Goal: Task Accomplishment & Management: Use online tool/utility

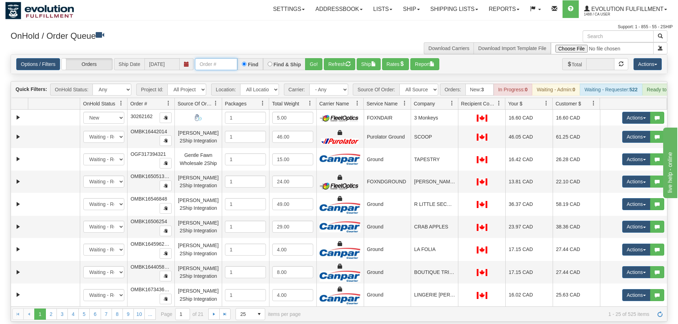
click at [214, 58] on input "text" at bounding box center [216, 64] width 42 height 12
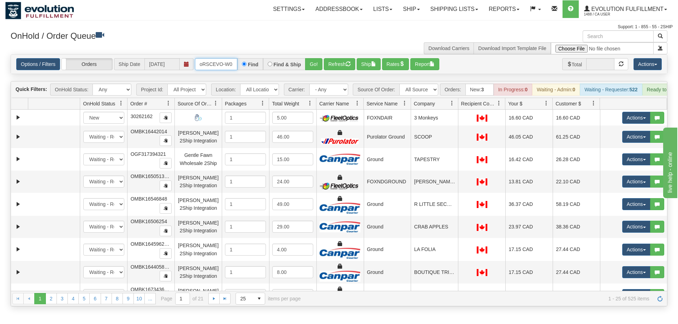
scroll to position [0, 13]
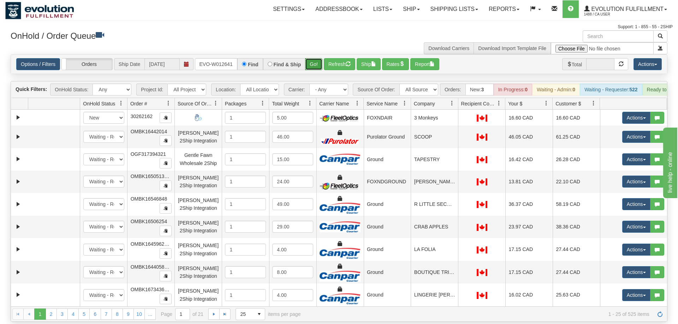
drag, startPoint x: 315, startPoint y: 49, endPoint x: 313, endPoint y: 56, distance: 6.6
click at [314, 62] on div "Options / Filters Group Shipments Orders Ship Date [DATE] oRSCEVO-W012641 Find …" at bounding box center [339, 64] width 656 height 19
click at [313, 58] on button "Go!" at bounding box center [313, 64] width 17 height 12
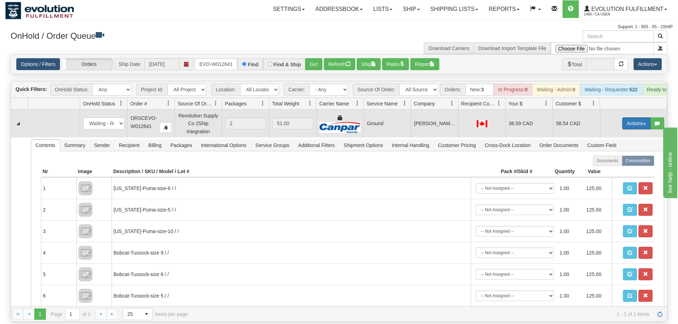
click at [641, 118] on button "Actions" at bounding box center [636, 124] width 28 height 12
click at [628, 160] on link "Ship" at bounding box center [622, 164] width 56 height 9
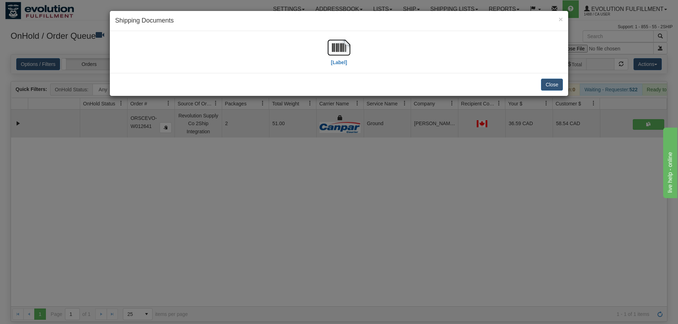
click at [204, 60] on div "[Label]" at bounding box center [339, 51] width 448 height 31
click at [327, 34] on div "[Label]" at bounding box center [339, 52] width 458 height 42
click at [333, 44] on img at bounding box center [339, 47] width 23 height 23
drag, startPoint x: 314, startPoint y: 171, endPoint x: 272, endPoint y: 9, distance: 167.3
click at [315, 162] on div "× Shipping Documents [Label] Close" at bounding box center [339, 162] width 678 height 324
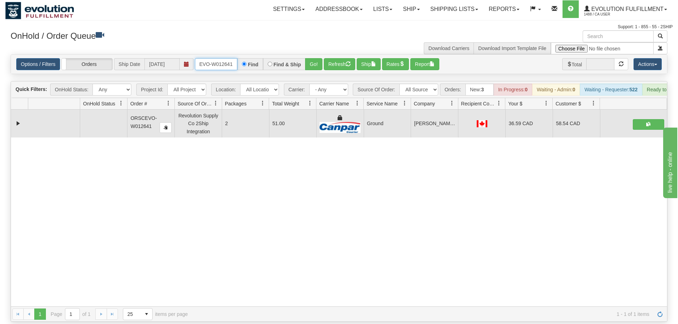
click at [221, 58] on input "oRSCEVO-W012641" at bounding box center [216, 64] width 42 height 12
click at [217, 59] on input "oRSCEVO-W012641" at bounding box center [216, 64] width 42 height 12
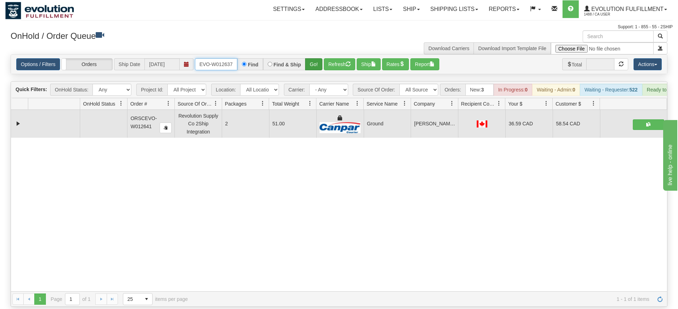
type input "ORSCEVO-W012637"
drag, startPoint x: 317, startPoint y: 50, endPoint x: 312, endPoint y: 52, distance: 4.7
click at [317, 65] on div "Is equal to Is not equal to Contains Does not contains CAD USD EUR ZAR [PERSON_…" at bounding box center [338, 180] width 667 height 252
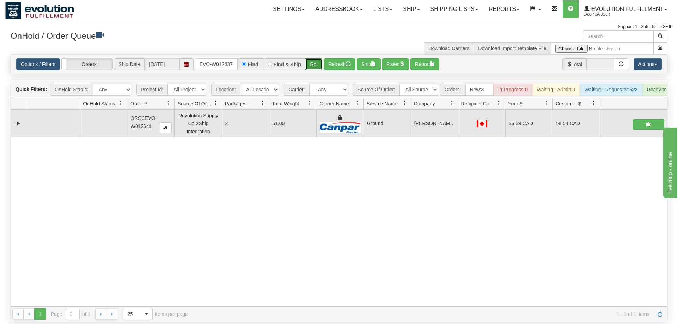
click at [312, 58] on button "Go!" at bounding box center [313, 64] width 17 height 12
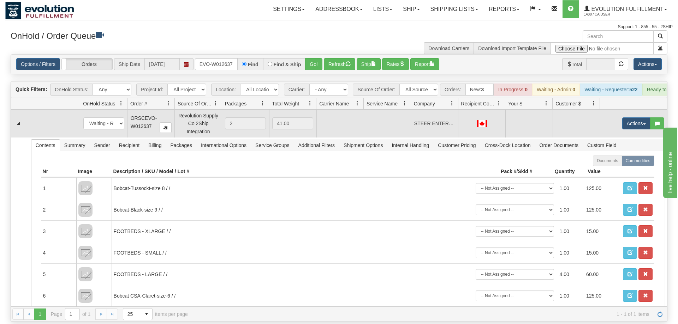
click at [635, 110] on td "Actions Open Refresh Rates Rate All Services Ship Delete Edit Items" at bounding box center [633, 124] width 67 height 28
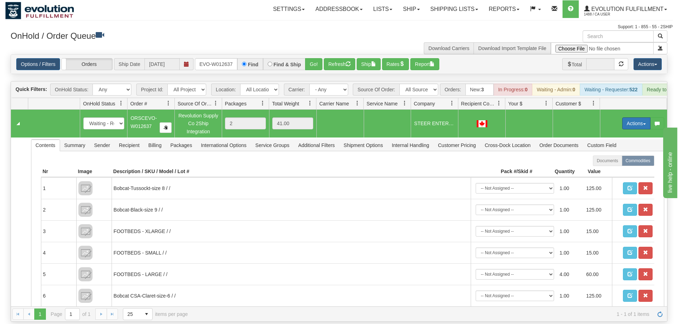
click at [626, 118] on button "Actions" at bounding box center [636, 124] width 28 height 12
click at [605, 153] on span "Rate All Services" at bounding box center [622, 156] width 42 height 6
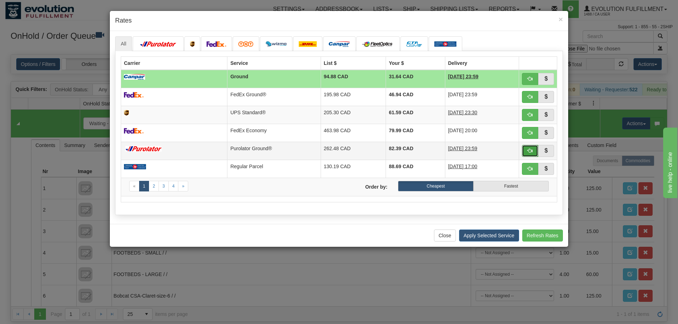
click at [531, 153] on span "button" at bounding box center [530, 150] width 5 height 5
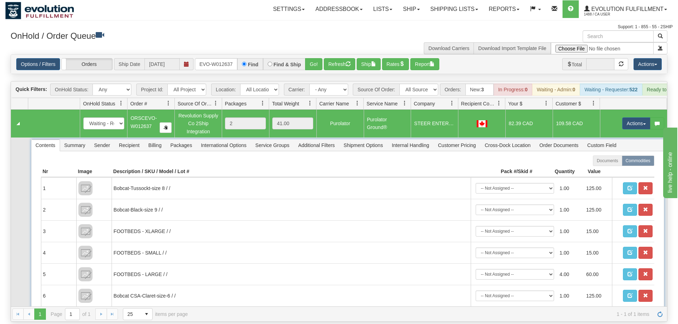
click at [131, 140] on span "Recipient" at bounding box center [129, 145] width 29 height 11
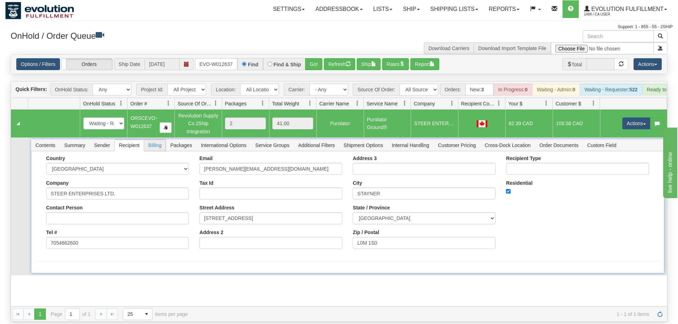
click at [153, 140] on span "Billing" at bounding box center [155, 145] width 22 height 11
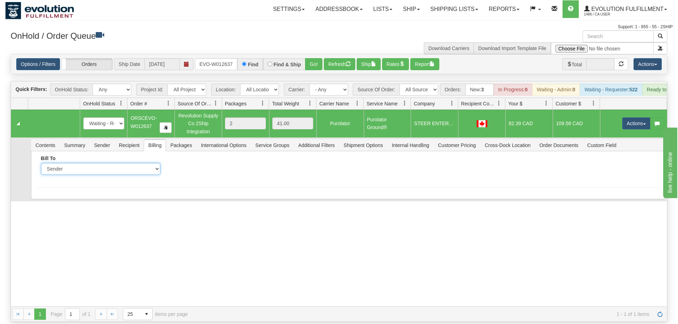
click at [41, 163] on select "Sender Recipient Third Party Collect" at bounding box center [100, 169] width 119 height 12
select select "2"
click option "Recipient" at bounding box center [0, 0] width 0 height 0
click at [209, 163] on input "Account" at bounding box center [230, 169] width 119 height 12
type input "1303203"
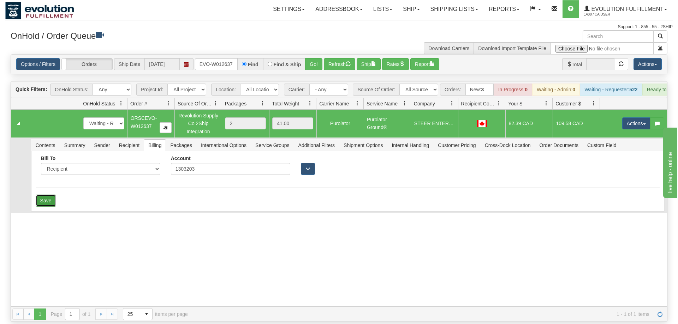
click at [54, 195] on button "Save" at bounding box center [46, 201] width 20 height 12
click at [638, 118] on button "Actions" at bounding box center [636, 124] width 28 height 12
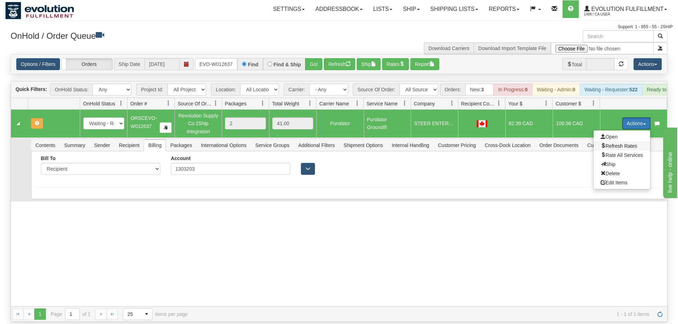
click at [614, 143] on span "Refresh Rates" at bounding box center [619, 146] width 36 height 6
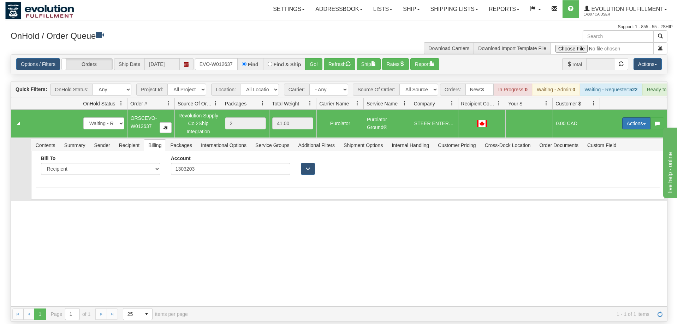
click at [633, 118] on button "Actions" at bounding box center [636, 124] width 28 height 12
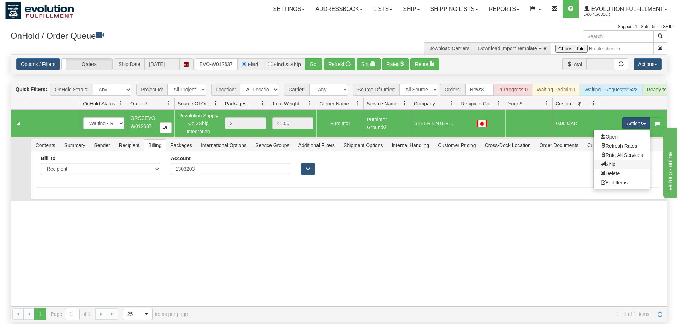
click at [619, 160] on link "Ship" at bounding box center [622, 164] width 56 height 9
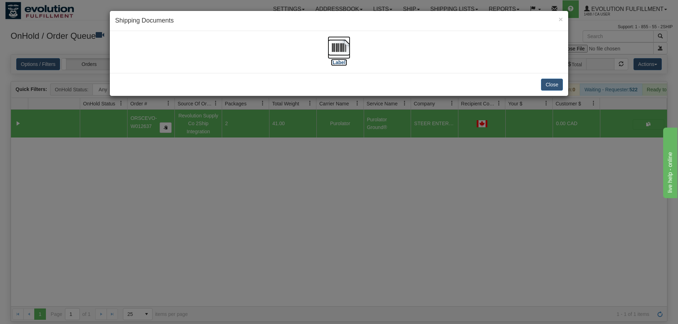
click at [341, 59] on label "[Label]" at bounding box center [339, 62] width 16 height 7
drag, startPoint x: 261, startPoint y: 189, endPoint x: 210, endPoint y: 34, distance: 162.8
click at [261, 180] on div "× Shipping Documents [Label] Close" at bounding box center [339, 162] width 678 height 324
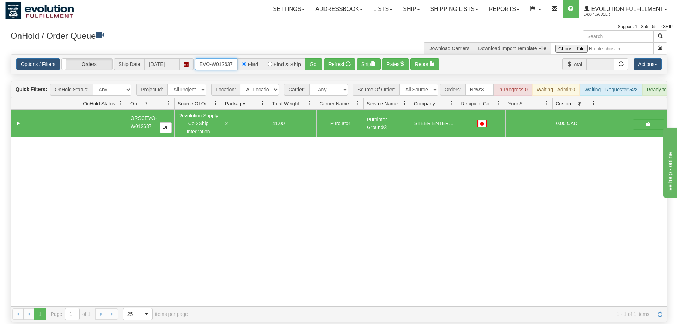
click at [211, 58] on input "ORSCEVO-W012637" at bounding box center [216, 64] width 42 height 12
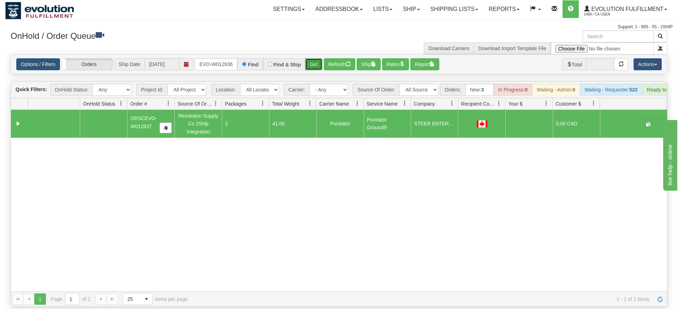
click at [315, 66] on div "Is equal to Is not equal to Contains Does not contains CAD USD EUR ZAR [PERSON_…" at bounding box center [338, 180] width 667 height 252
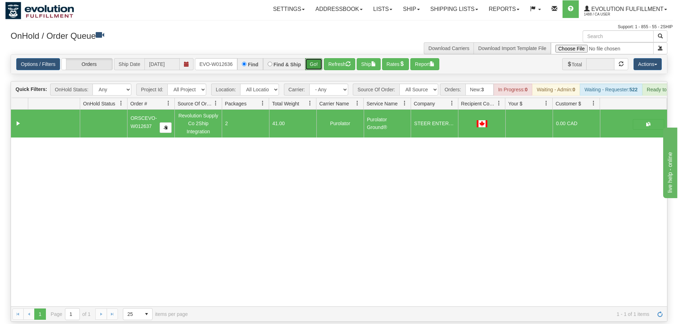
click at [316, 58] on button "Go!" at bounding box center [313, 64] width 17 height 12
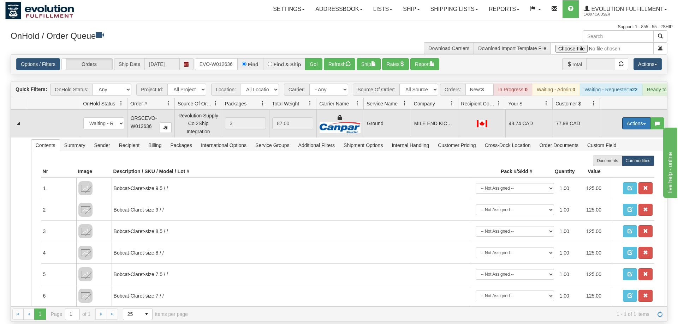
click at [633, 118] on button "Actions" at bounding box center [636, 124] width 28 height 12
click at [617, 160] on link "Ship" at bounding box center [622, 164] width 56 height 9
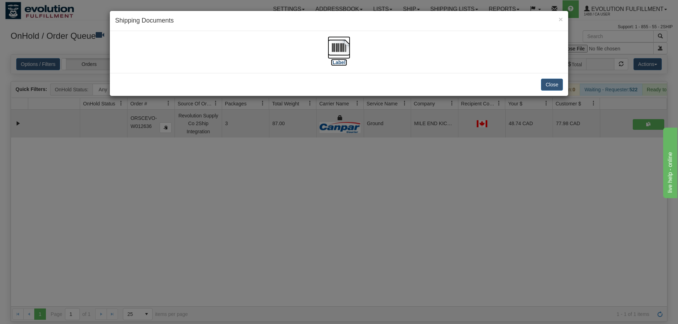
click at [346, 45] on img at bounding box center [339, 47] width 23 height 23
click at [305, 157] on div "× Shipping Documents [Label] Close" at bounding box center [339, 162] width 678 height 324
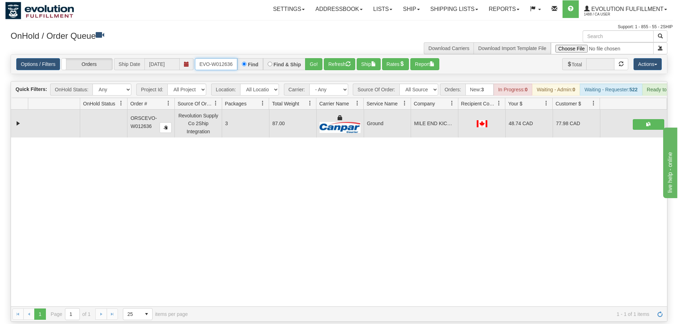
click at [223, 58] on input "ORSCEVO-W012636" at bounding box center [216, 64] width 42 height 12
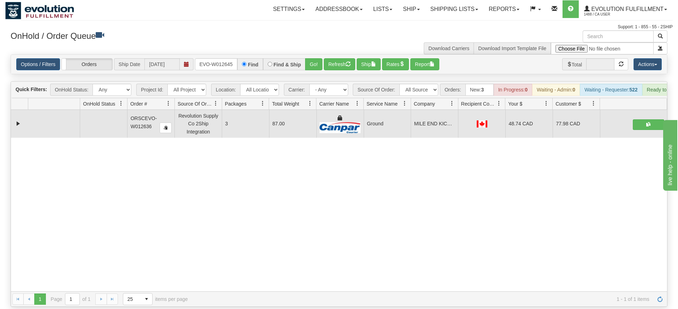
drag, startPoint x: 314, startPoint y: 77, endPoint x: 315, endPoint y: 72, distance: 5.0
click at [314, 74] on div "Is equal to Is not equal to Contains Does not contains CAD USD EUR ZAR [PERSON_…" at bounding box center [338, 180] width 667 height 252
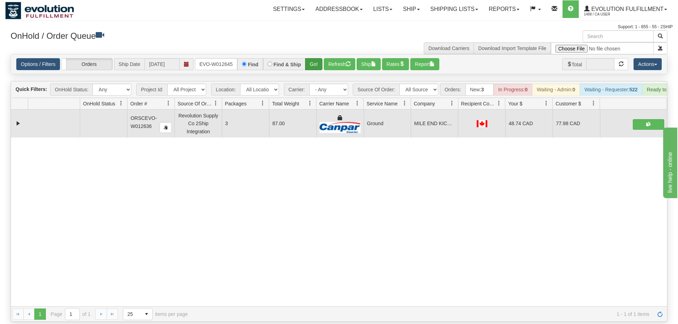
click at [318, 62] on div "Is equal to Is not equal to Contains Does not contains CAD USD EUR ZAR [PERSON_…" at bounding box center [338, 188] width 667 height 268
click at [322, 58] on button "Go!" at bounding box center [313, 64] width 17 height 12
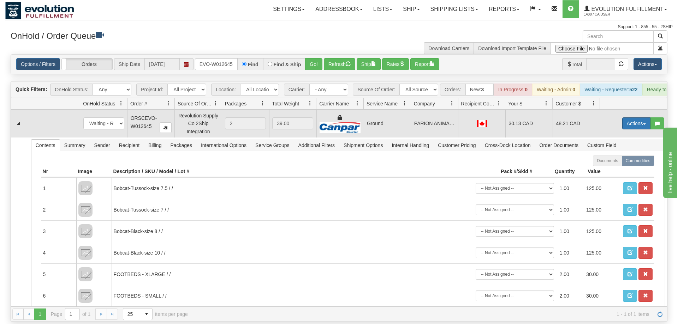
click at [628, 118] on button "Actions" at bounding box center [636, 124] width 28 height 12
click at [620, 160] on link "Ship" at bounding box center [622, 164] width 56 height 9
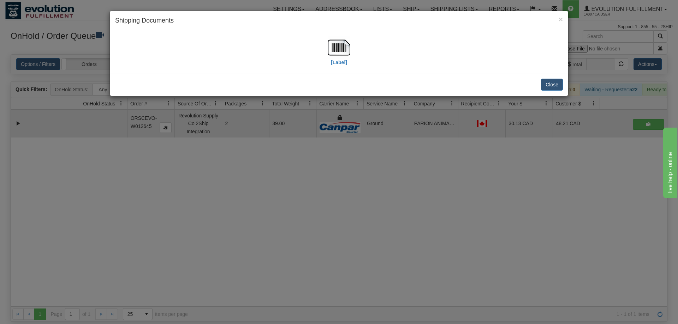
click at [19, 191] on div "× Shipping Documents [Label] Close" at bounding box center [339, 162] width 678 height 324
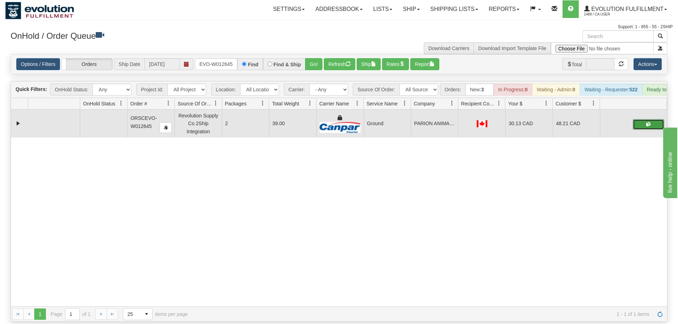
click at [643, 119] on button "button" at bounding box center [648, 124] width 31 height 11
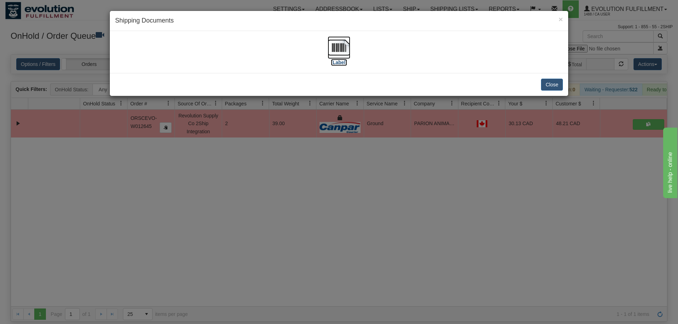
click at [348, 53] on img at bounding box center [339, 47] width 23 height 23
drag, startPoint x: 424, startPoint y: 169, endPoint x: 232, endPoint y: 7, distance: 252.3
click at [424, 169] on div "× Shipping Documents [Label] Close" at bounding box center [339, 162] width 678 height 324
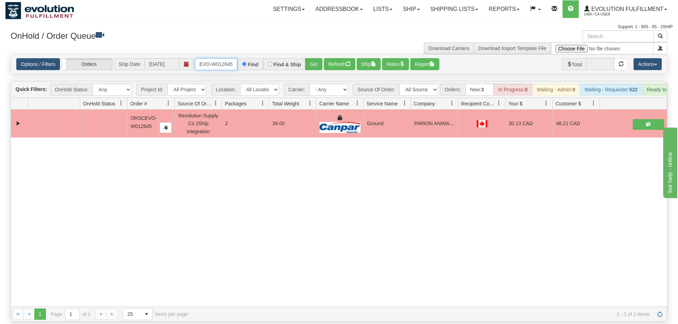
click at [213, 59] on input "ORSCEVO-W012645" at bounding box center [216, 64] width 42 height 12
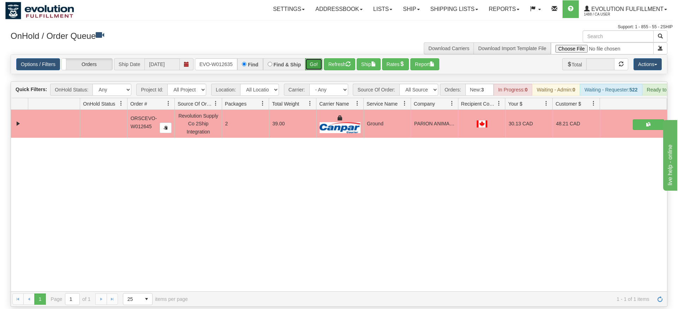
drag, startPoint x: 314, startPoint y: 52, endPoint x: 309, endPoint y: 56, distance: 6.3
click at [310, 62] on div "Options / Filters Group Shipments Orders Ship Date [DATE] ORSCEVO-W012635 Find …" at bounding box center [339, 64] width 656 height 19
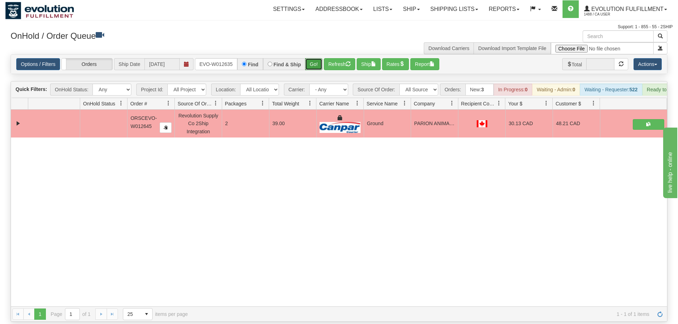
click at [311, 58] on button "Go!" at bounding box center [313, 64] width 17 height 12
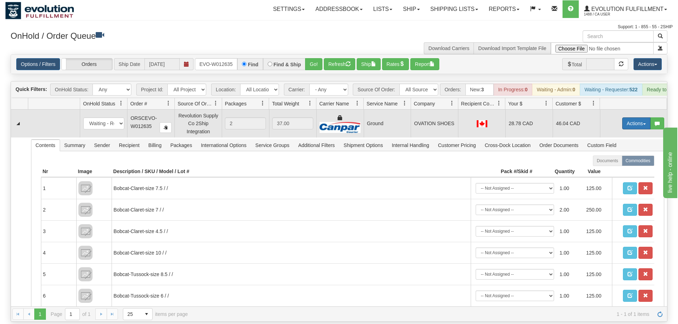
click at [625, 118] on button "Actions" at bounding box center [636, 124] width 28 height 12
click at [613, 162] on span "Ship" at bounding box center [608, 165] width 15 height 6
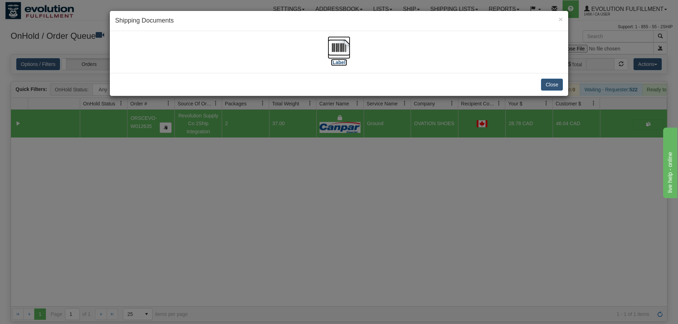
click at [334, 48] on img at bounding box center [339, 47] width 23 height 23
click at [296, 184] on div "× Shipping Documents [Label] Close" at bounding box center [339, 162] width 678 height 324
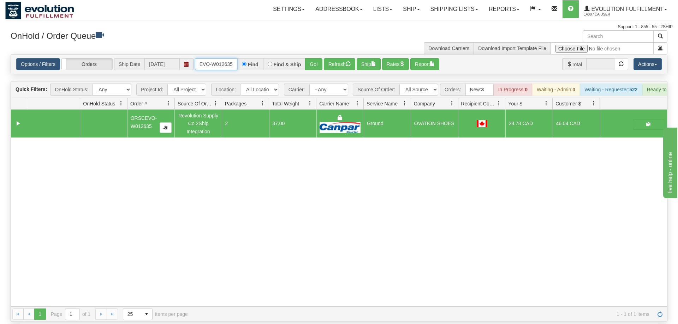
click at [211, 58] on input "ORSCEVO-W012635" at bounding box center [216, 64] width 42 height 12
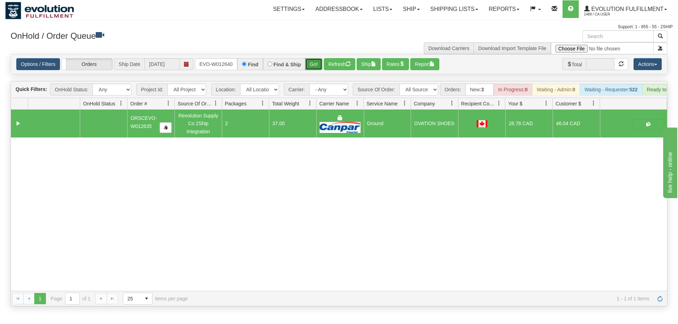
drag, startPoint x: 313, startPoint y: 52, endPoint x: 317, endPoint y: 53, distance: 4.4
click at [314, 67] on div "Is equal to Is not equal to Contains Does not contains CAD USD EUR ZAR [PERSON_…" at bounding box center [338, 180] width 667 height 252
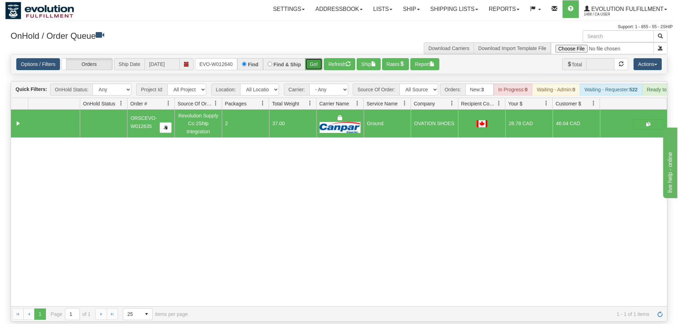
click at [317, 58] on button "Go!" at bounding box center [313, 64] width 17 height 12
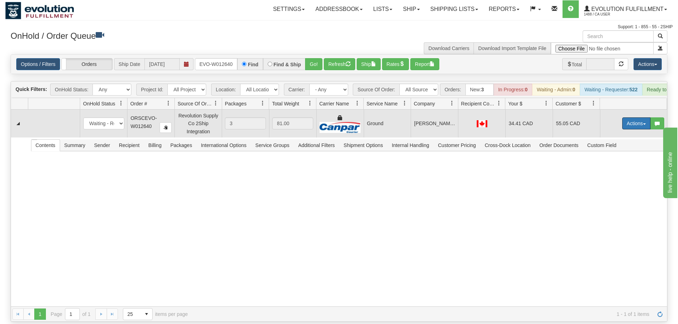
drag, startPoint x: 637, startPoint y: 109, endPoint x: 629, endPoint y: 155, distance: 46.0
click at [637, 118] on button "Actions" at bounding box center [636, 124] width 28 height 12
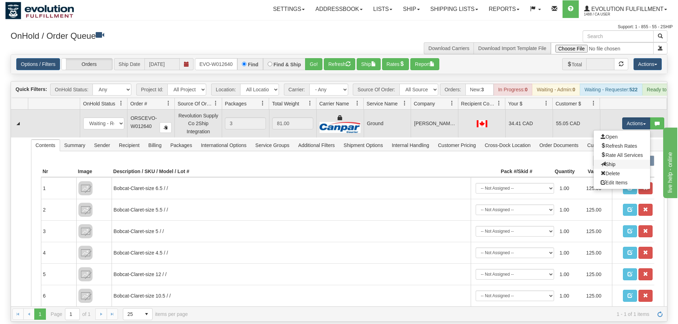
click at [628, 160] on link "Ship" at bounding box center [622, 164] width 56 height 9
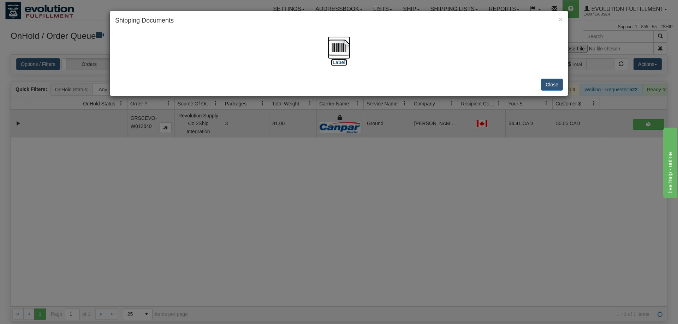
click at [333, 59] on label "[Label]" at bounding box center [339, 62] width 16 height 7
drag, startPoint x: 294, startPoint y: 208, endPoint x: 232, endPoint y: 65, distance: 155.6
click at [294, 206] on div "× Shipping Documents [Label] Close" at bounding box center [339, 162] width 678 height 324
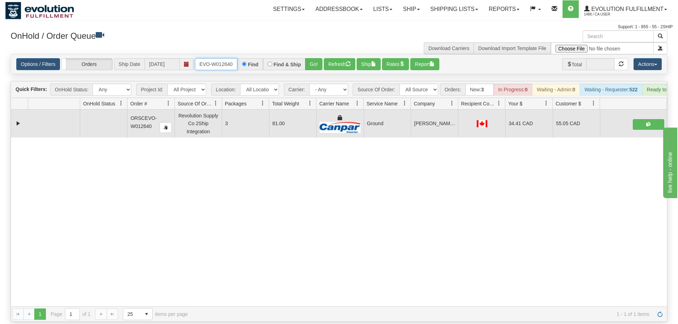
click at [216, 58] on input "ORSCEVO-W012640" at bounding box center [216, 64] width 42 height 12
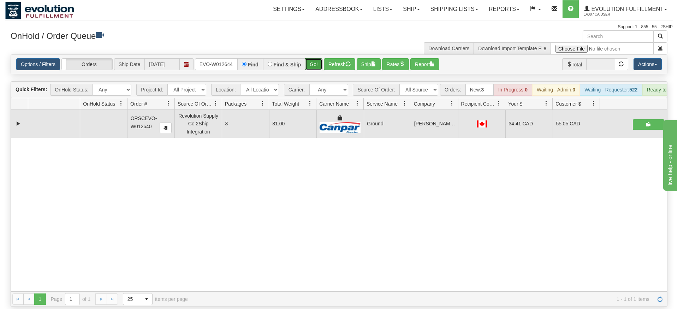
drag, startPoint x: 318, startPoint y: 70, endPoint x: 320, endPoint y: 63, distance: 7.2
click at [318, 69] on div "Is equal to Is not equal to Contains Does not contains CAD USD EUR ZAR [PERSON_…" at bounding box center [338, 180] width 667 height 252
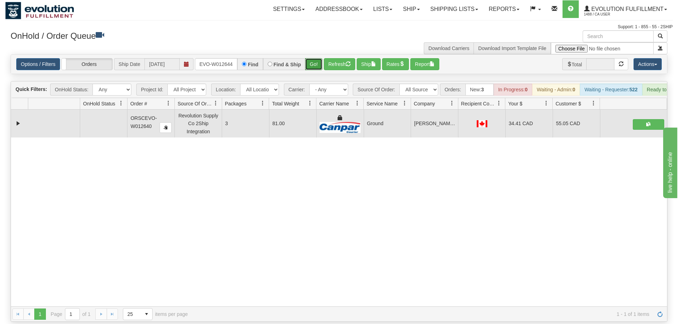
click at [320, 58] on button "Go!" at bounding box center [313, 64] width 17 height 12
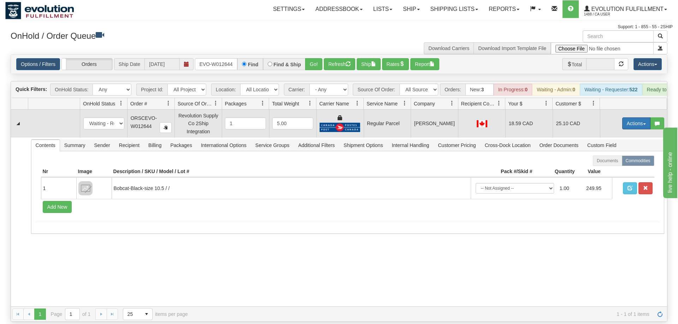
click at [635, 118] on button "Actions" at bounding box center [636, 124] width 28 height 12
click at [618, 153] on span "Rate All Services" at bounding box center [622, 156] width 42 height 6
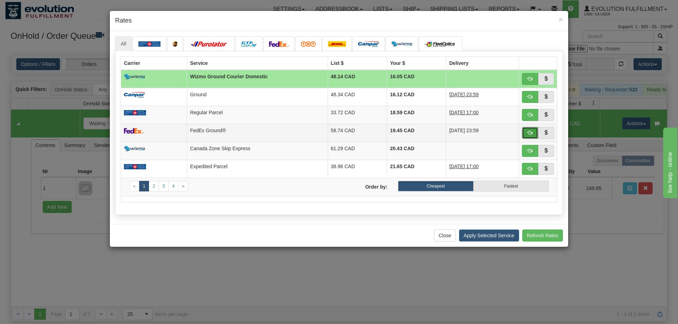
click at [531, 133] on span "button" at bounding box center [530, 132] width 5 height 5
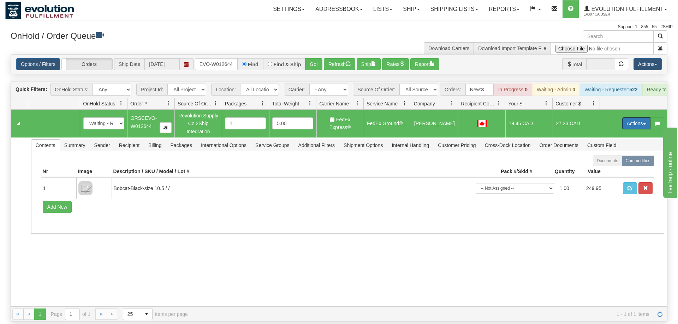
click at [631, 118] on button "Actions" at bounding box center [636, 124] width 28 height 12
click at [612, 162] on span "Ship" at bounding box center [608, 165] width 15 height 6
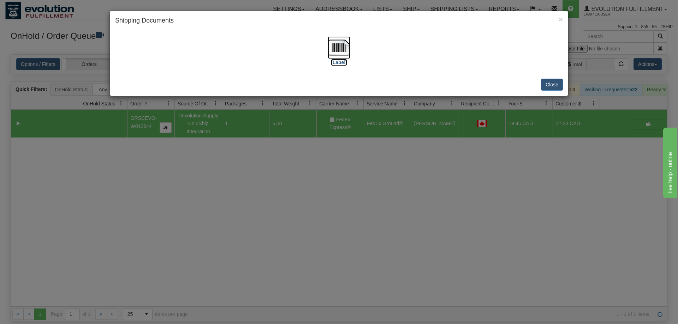
click at [334, 50] on img at bounding box center [339, 47] width 23 height 23
click at [292, 261] on div "× Shipping Documents [Label] Close" at bounding box center [339, 162] width 678 height 324
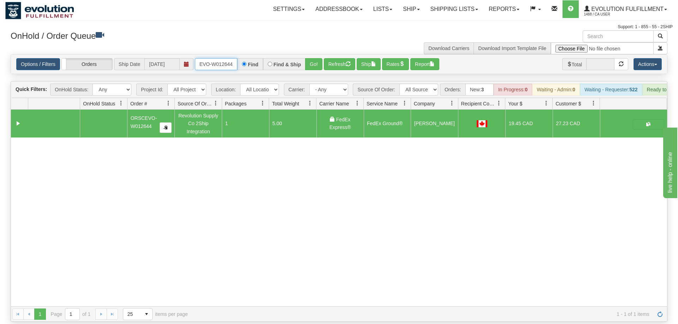
click at [210, 58] on input "ORSCEVO-W012644" at bounding box center [216, 64] width 42 height 12
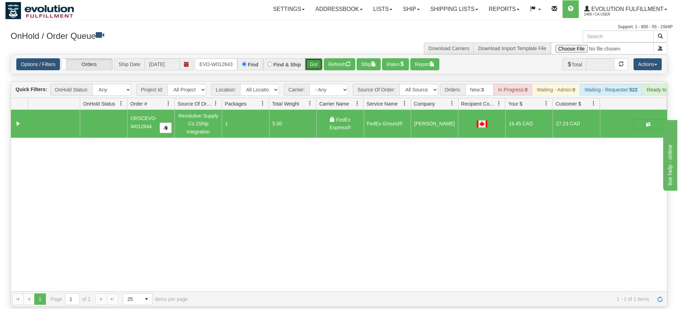
drag, startPoint x: 314, startPoint y: 58, endPoint x: 314, endPoint y: 73, distance: 15.2
click at [314, 73] on div "Is equal to Is not equal to Contains Does not contains CAD USD EUR ZAR [PERSON_…" at bounding box center [338, 180] width 667 height 252
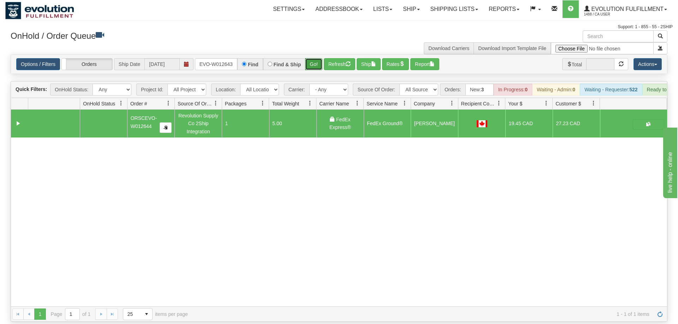
click at [315, 59] on button "Go!" at bounding box center [313, 64] width 17 height 12
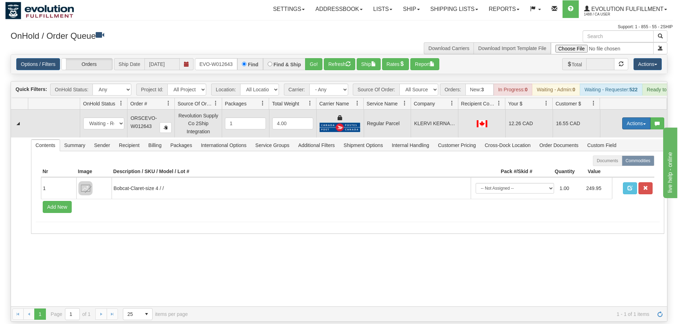
click at [630, 118] on button "Actions" at bounding box center [636, 124] width 28 height 12
click at [615, 153] on span "Rate All Services" at bounding box center [622, 156] width 42 height 6
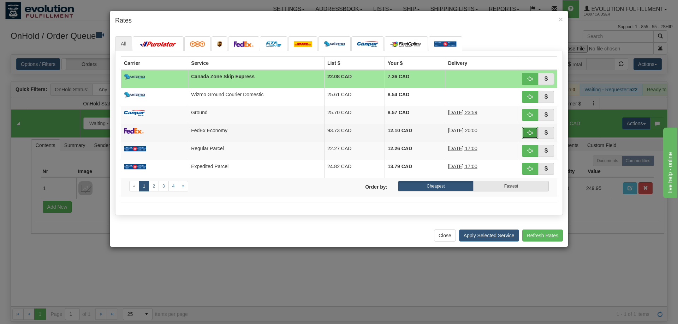
click at [534, 133] on button "button" at bounding box center [530, 133] width 16 height 12
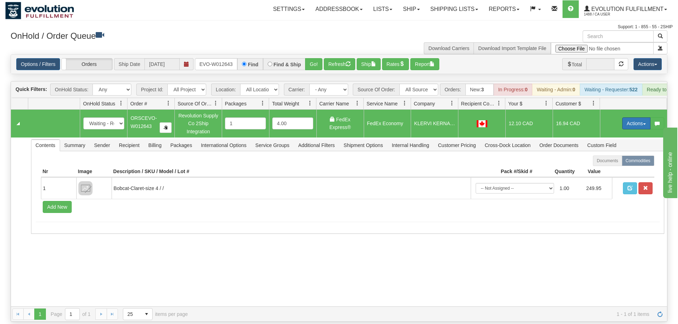
click at [634, 118] on button "Actions" at bounding box center [636, 124] width 28 height 12
click at [614, 162] on span "Ship" at bounding box center [608, 165] width 15 height 6
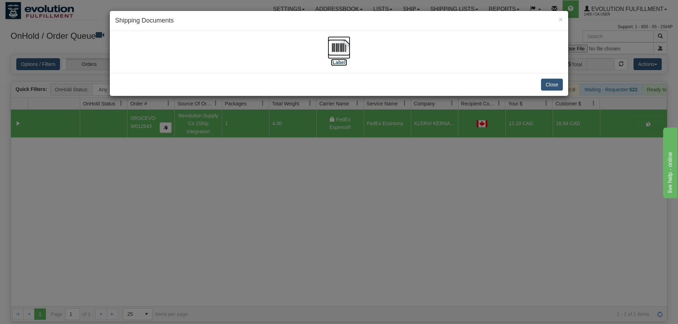
drag, startPoint x: 340, startPoint y: 52, endPoint x: 370, endPoint y: 153, distance: 104.7
click at [341, 52] on img at bounding box center [339, 47] width 23 height 23
drag, startPoint x: 365, startPoint y: 242, endPoint x: 162, endPoint y: 51, distance: 279.0
click at [365, 241] on div "× Shipping Documents [Label] Close" at bounding box center [339, 162] width 678 height 324
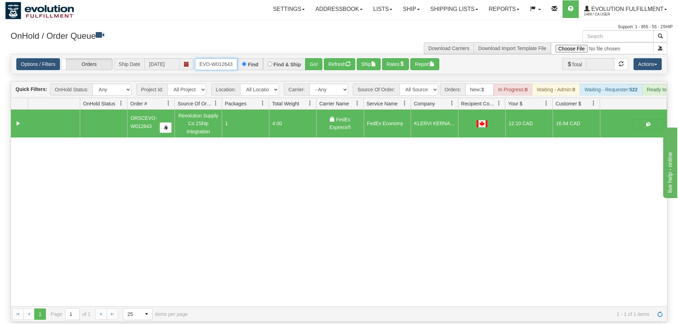
click at [215, 58] on input "ORSCEVO-W012643" at bounding box center [216, 64] width 42 height 12
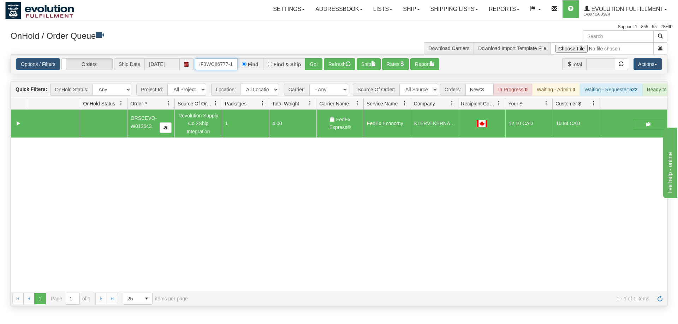
scroll to position [0, 7]
drag, startPoint x: 321, startPoint y: 58, endPoint x: 321, endPoint y: 54, distance: 4.2
click at [321, 71] on div "Is equal to Is not equal to Contains Does not contains CAD USD EUR ZAR [PERSON_…" at bounding box center [338, 180] width 667 height 252
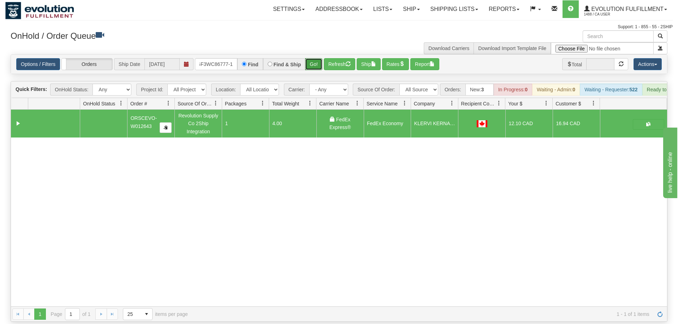
click at [321, 58] on button "Go!" at bounding box center [313, 64] width 17 height 12
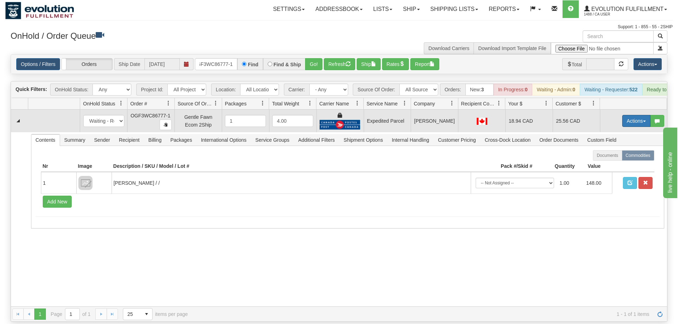
click at [643, 115] on button "Actions" at bounding box center [636, 121] width 28 height 12
click at [608, 159] on span "Ship" at bounding box center [608, 162] width 15 height 6
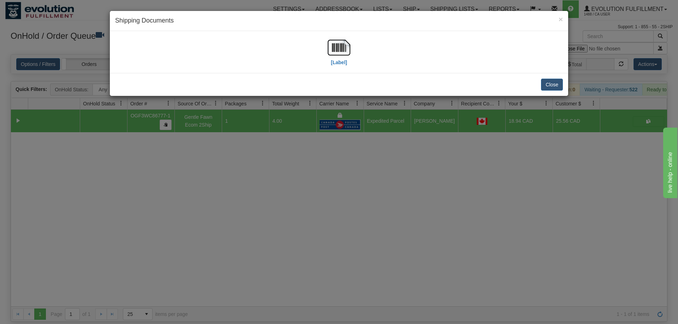
drag, startPoint x: 314, startPoint y: 61, endPoint x: 323, endPoint y: 56, distance: 10.7
click at [320, 60] on div "[Label]" at bounding box center [339, 51] width 448 height 31
click at [323, 56] on div "[Label]" at bounding box center [339, 51] width 448 height 31
click at [330, 53] on img at bounding box center [339, 47] width 23 height 23
drag, startPoint x: 432, startPoint y: 196, endPoint x: 212, endPoint y: 77, distance: 249.9
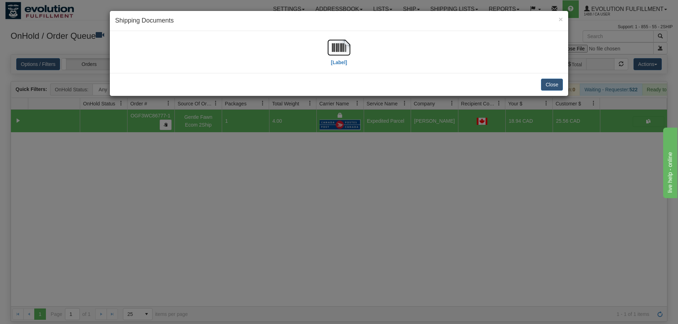
click at [427, 191] on div "× Shipping Documents [Label] Close" at bounding box center [339, 162] width 678 height 324
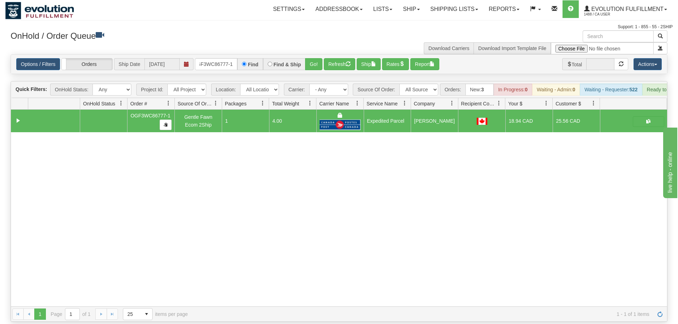
click at [219, 55] on div "Options / Filters Group Shipments Orders Ship Date [DATE] OGF3WC86777-1 Find Fi…" at bounding box center [339, 64] width 656 height 19
click at [229, 58] on input "OGF3WC86777-1" at bounding box center [216, 64] width 42 height 12
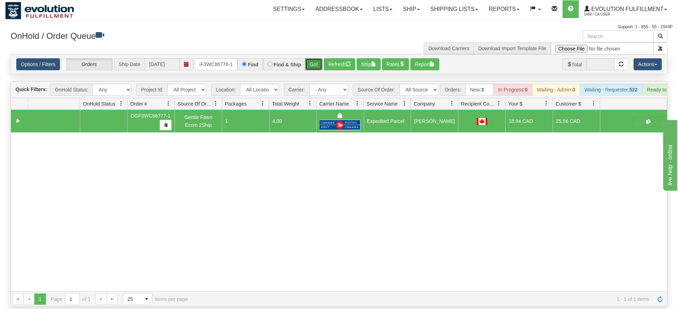
click at [315, 69] on div "Is equal to Is not equal to Contains Does not contains CAD USD EUR ZAR [PERSON_…" at bounding box center [338, 180] width 667 height 252
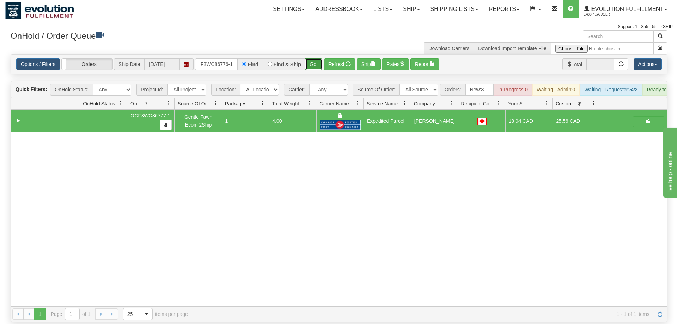
click at [318, 58] on button "Go!" at bounding box center [313, 64] width 17 height 12
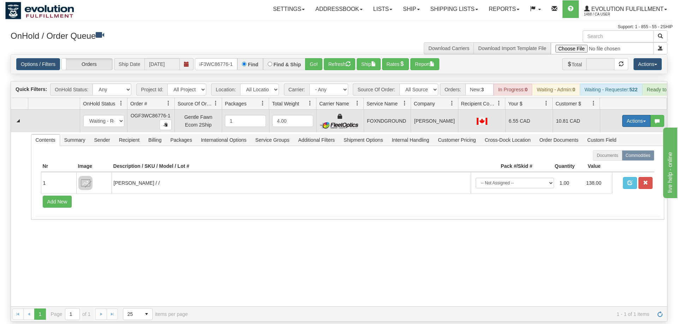
click at [643, 121] on span "button" at bounding box center [644, 121] width 3 height 1
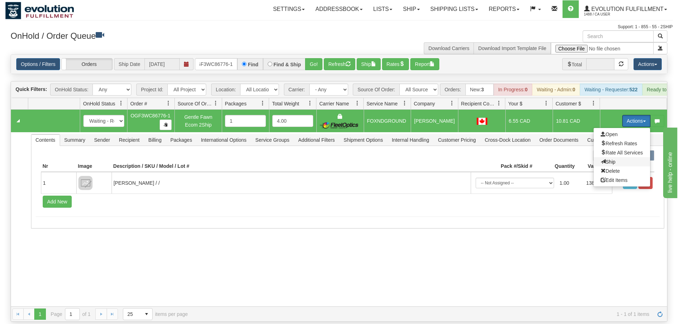
click at [610, 159] on span "Ship" at bounding box center [608, 162] width 15 height 6
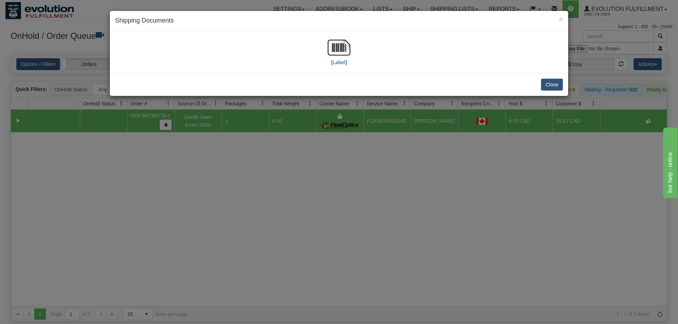
click at [326, 39] on div "[Label]" at bounding box center [339, 51] width 448 height 31
click at [336, 54] on img at bounding box center [339, 47] width 23 height 23
drag, startPoint x: 345, startPoint y: 180, endPoint x: 262, endPoint y: 94, distance: 120.1
click at [344, 178] on div "× Shipping Documents [Label] Close" at bounding box center [339, 162] width 678 height 324
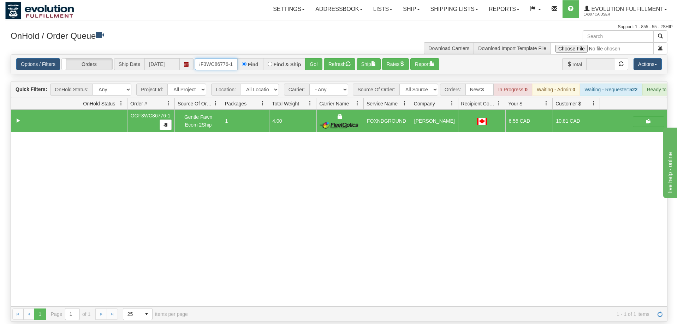
click at [220, 58] on input "OGF3WC86776-1" at bounding box center [216, 64] width 42 height 12
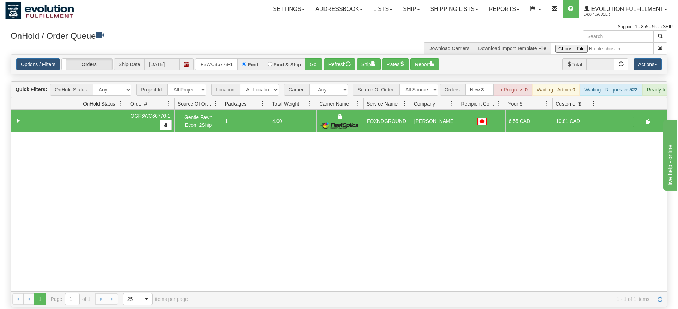
click at [323, 61] on div "Options / Filters Group Shipments Orders Ship Date [DATE] OGF3WC86778-1 Find Fi…" at bounding box center [339, 64] width 656 height 19
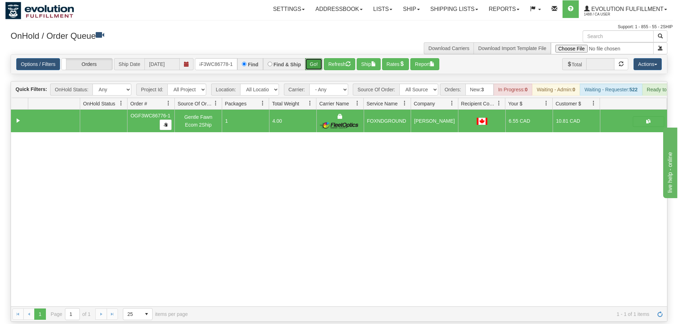
click at [317, 58] on button "Go!" at bounding box center [313, 64] width 17 height 12
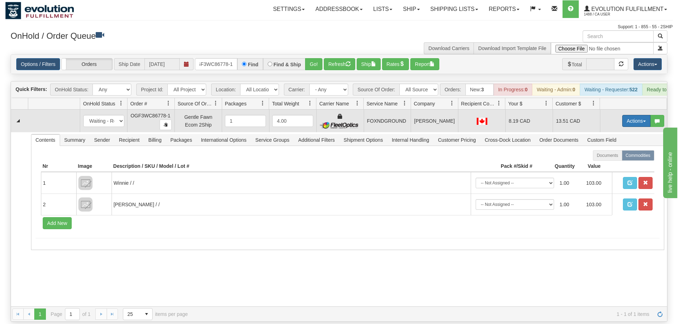
click at [634, 115] on button "Actions" at bounding box center [636, 121] width 28 height 12
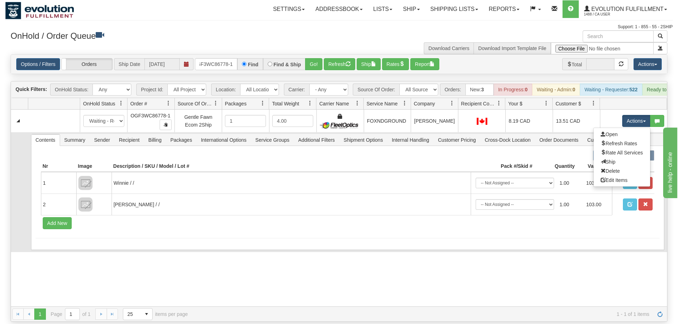
click at [620, 157] on link "Ship" at bounding box center [622, 161] width 56 height 9
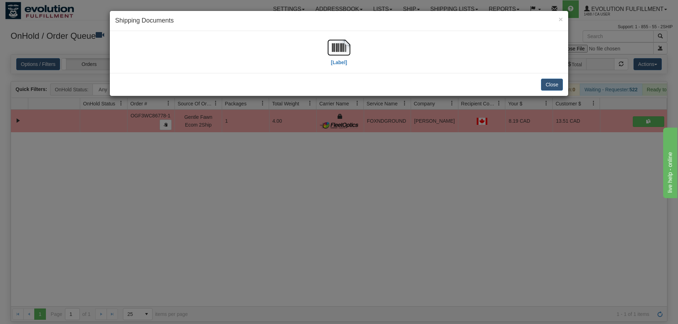
click at [323, 47] on div "[Label]" at bounding box center [339, 51] width 448 height 31
click at [325, 47] on div "[Label]" at bounding box center [339, 51] width 448 height 31
click at [341, 52] on img at bounding box center [339, 47] width 23 height 23
drag, startPoint x: 302, startPoint y: 182, endPoint x: 241, endPoint y: 16, distance: 177.3
click at [301, 171] on div "× Shipping Documents [Label] Close" at bounding box center [339, 162] width 678 height 324
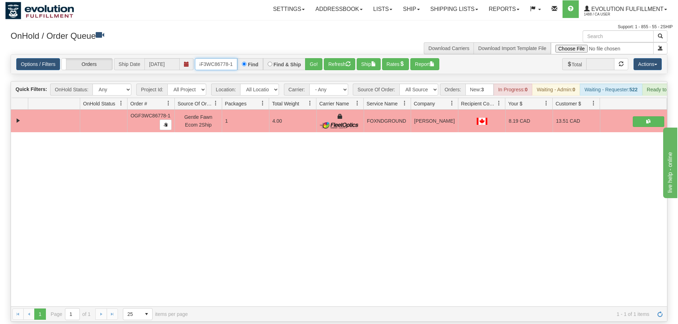
click at [222, 58] on input "OGF3WC86778-1" at bounding box center [216, 64] width 42 height 12
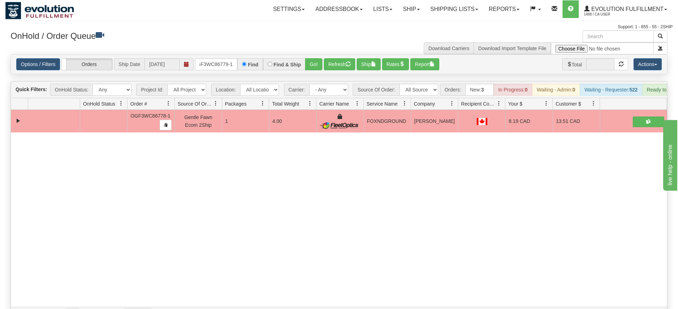
drag, startPoint x: 321, startPoint y: 62, endPoint x: 319, endPoint y: 68, distance: 5.9
click at [320, 76] on div "Is equal to Is not equal to Contains Does not contains CAD USD EUR ZAR [PERSON_…" at bounding box center [338, 188] width 667 height 268
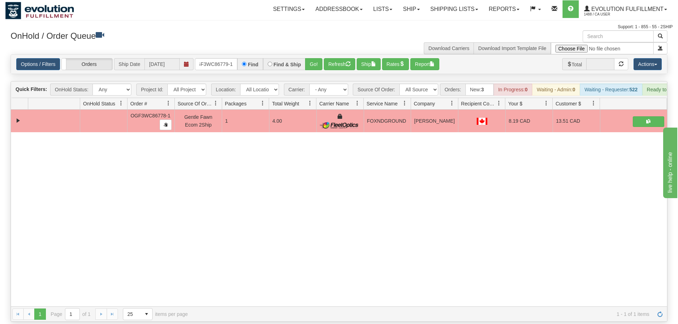
drag, startPoint x: 319, startPoint y: 68, endPoint x: 319, endPoint y: 63, distance: 4.6
click at [319, 67] on div "Is equal to Is not equal to Contains Does not contains CAD USD EUR ZAR [PERSON_…" at bounding box center [338, 188] width 667 height 268
click at [318, 58] on button "Go!" at bounding box center [313, 64] width 17 height 12
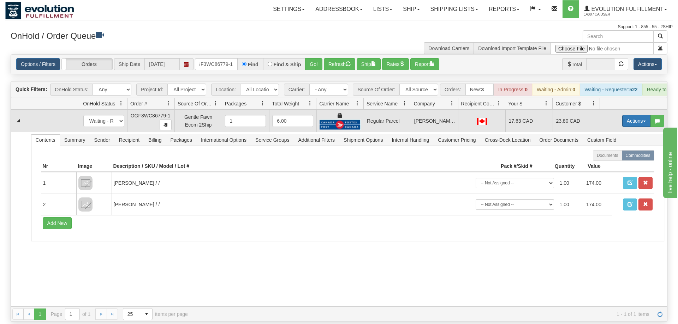
click at [634, 115] on button "Actions" at bounding box center [636, 121] width 28 height 12
click at [626, 150] on span "Rate All Services" at bounding box center [622, 153] width 42 height 6
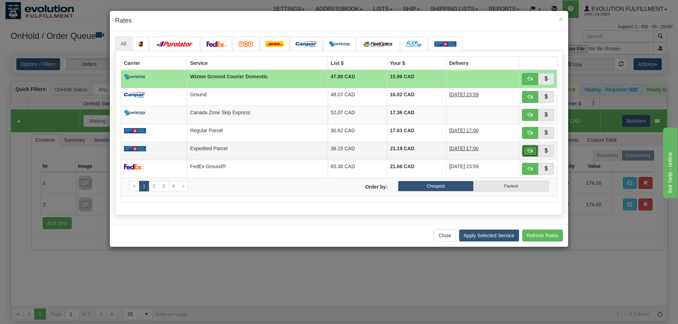
click at [530, 153] on span "button" at bounding box center [530, 150] width 5 height 5
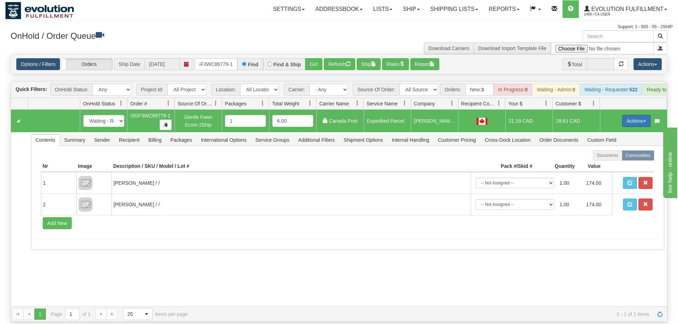
click at [634, 115] on button "Actions" at bounding box center [636, 121] width 28 height 12
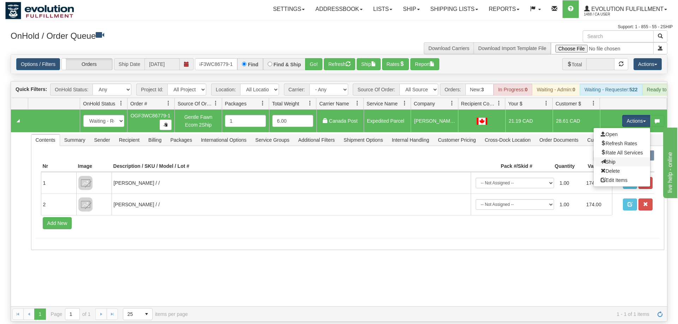
click at [622, 157] on link "Ship" at bounding box center [622, 161] width 56 height 9
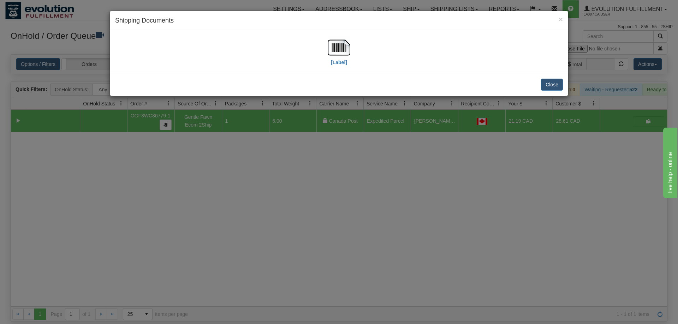
click at [351, 48] on div "[Label]" at bounding box center [339, 51] width 448 height 31
click at [343, 52] on img at bounding box center [339, 47] width 23 height 23
drag, startPoint x: 312, startPoint y: 156, endPoint x: 255, endPoint y: 63, distance: 109.7
click at [313, 160] on div "× Shipping Documents [Label] Close" at bounding box center [339, 162] width 678 height 324
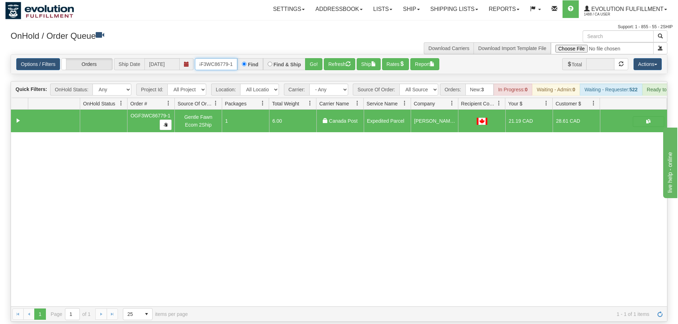
click at [230, 58] on input "OGF3WC86779-1" at bounding box center [216, 64] width 42 height 12
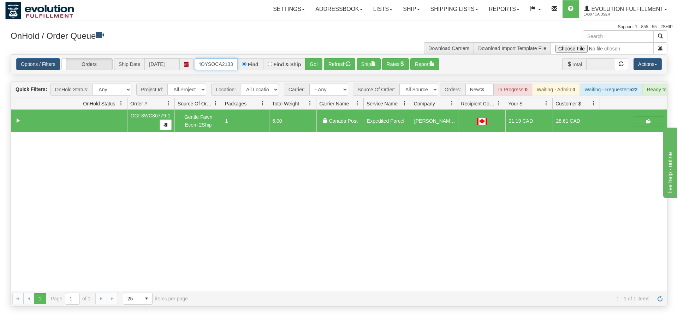
scroll to position [0, 10]
drag, startPoint x: 316, startPoint y: 55, endPoint x: 312, endPoint y: 60, distance: 5.6
click at [316, 68] on div "Is equal to Is not equal to Contains Does not contains CAD USD EUR ZAR [PERSON_…" at bounding box center [338, 180] width 667 height 252
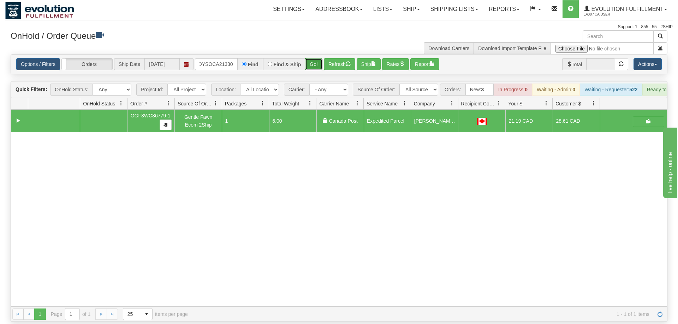
click at [311, 58] on button "Go!" at bounding box center [313, 64] width 17 height 12
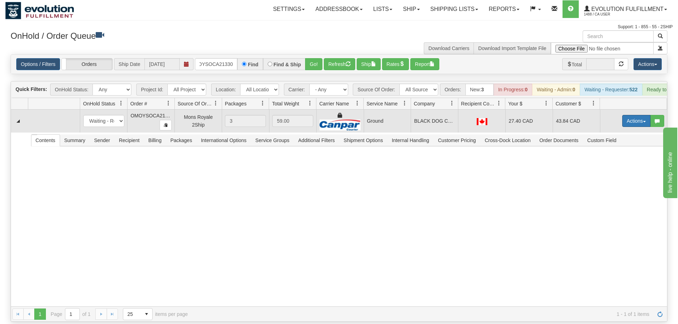
click at [638, 115] on button "Actions" at bounding box center [636, 121] width 28 height 12
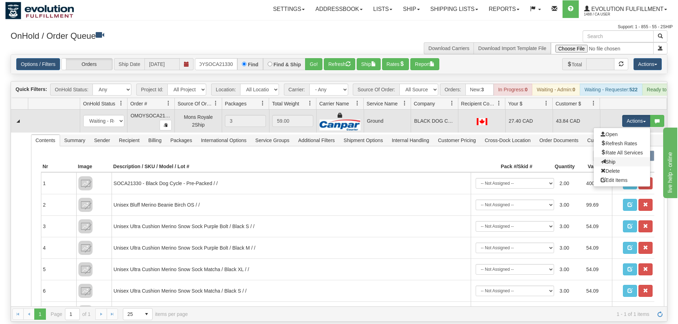
click at [620, 157] on link "Ship" at bounding box center [622, 161] width 56 height 9
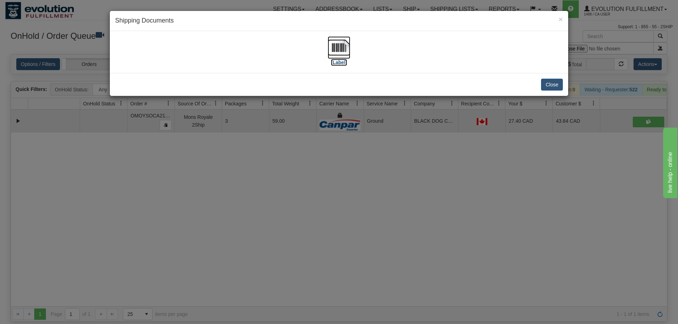
click at [338, 60] on label "[Label]" at bounding box center [339, 62] width 16 height 7
drag, startPoint x: 302, startPoint y: 138, endPoint x: 253, endPoint y: 87, distance: 70.9
click at [299, 136] on div "× Shipping Documents [Label] Close" at bounding box center [339, 162] width 678 height 324
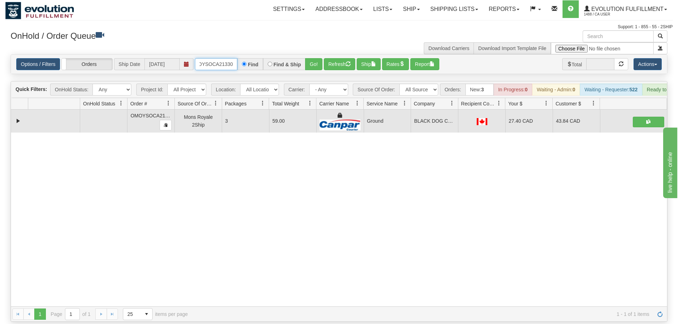
click at [224, 58] on input "OMOYSOCA21330" at bounding box center [216, 64] width 42 height 12
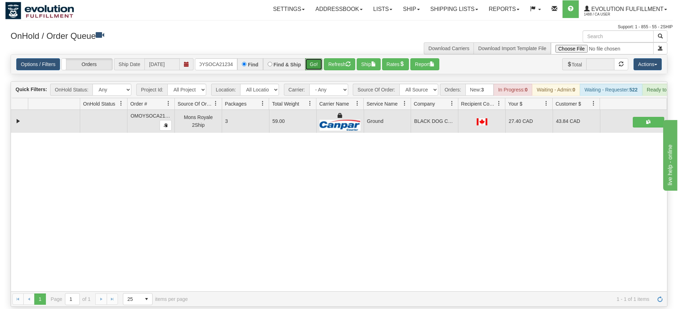
click at [309, 68] on div "Is equal to Is not equal to Contains Does not contains CAD USD EUR ZAR [PERSON_…" at bounding box center [338, 180] width 667 height 252
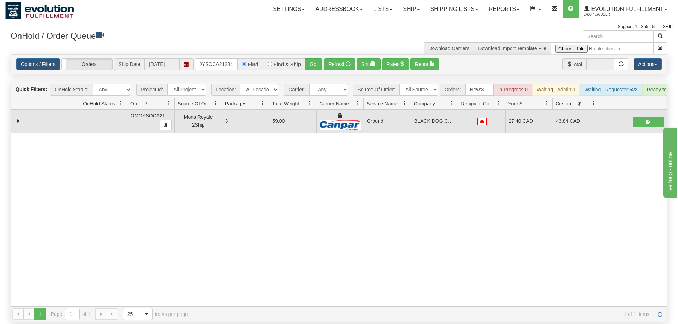
click at [311, 63] on div "Options / Filters Group Shipments Orders Ship Date [DATE] OMOYSOCA21234 Find Fi…" at bounding box center [339, 64] width 656 height 19
click at [310, 58] on button "Go!" at bounding box center [313, 64] width 17 height 12
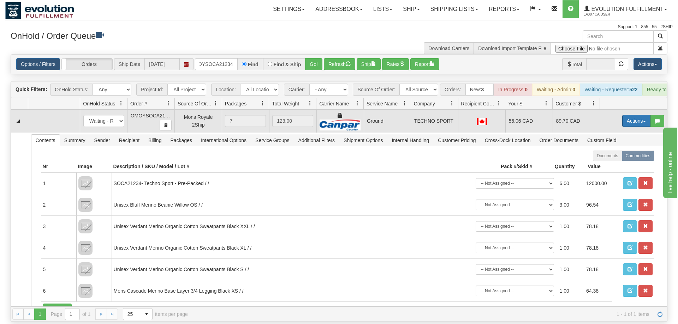
click at [646, 115] on button "Actions" at bounding box center [636, 121] width 28 height 12
click at [618, 157] on link "Ship" at bounding box center [622, 161] width 56 height 9
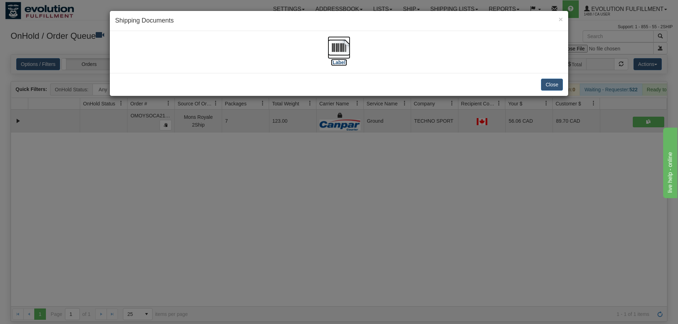
click at [339, 58] on img at bounding box center [339, 47] width 23 height 23
drag, startPoint x: 314, startPoint y: 171, endPoint x: 339, endPoint y: 1, distance: 172.1
click at [318, 159] on div "× Shipping Documents [Label] Close" at bounding box center [339, 162] width 678 height 324
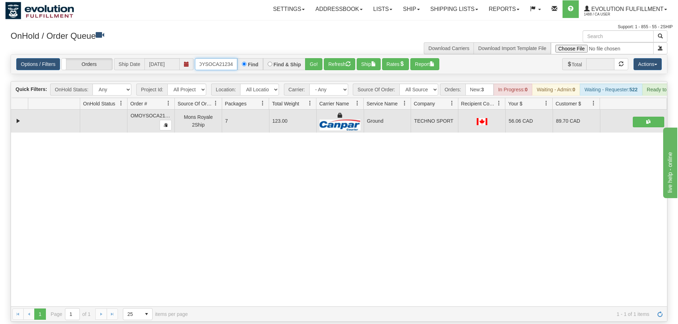
click at [222, 58] on input "OMOYSOCA21234" at bounding box center [216, 64] width 42 height 12
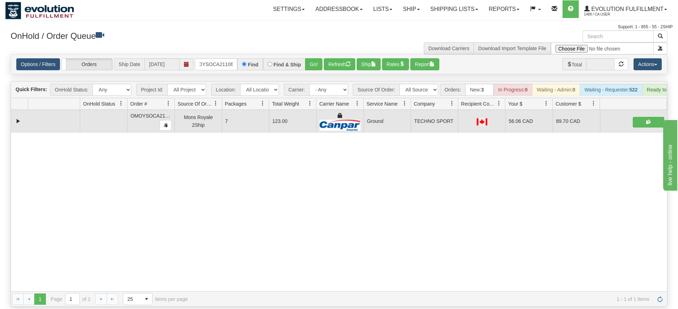
click at [309, 61] on div "Options / Filters Group Shipments Orders Ship Date [DATE] OMOYSOCA21106 Find Fi…" at bounding box center [339, 64] width 656 height 19
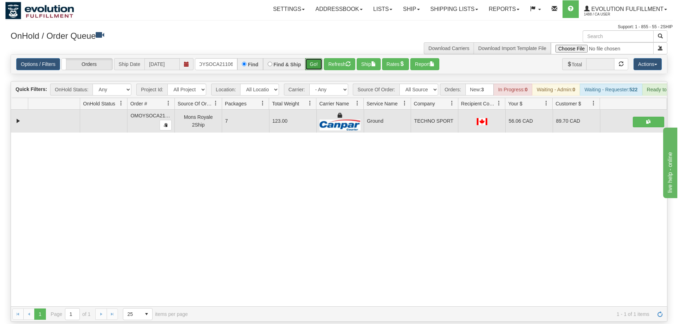
click at [316, 58] on button "Go!" at bounding box center [313, 64] width 17 height 12
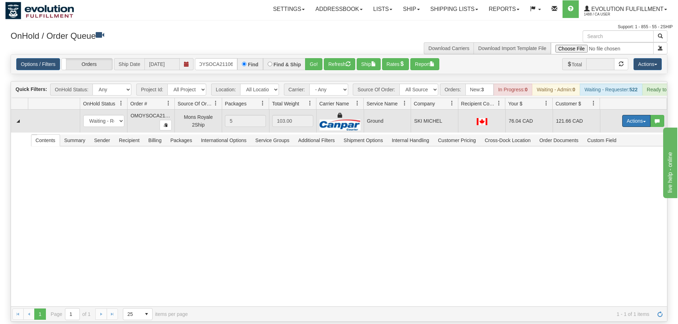
click at [630, 115] on button "Actions" at bounding box center [636, 121] width 28 height 12
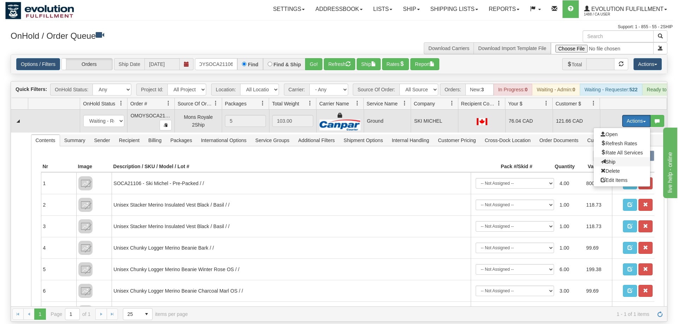
click at [611, 159] on span "Ship" at bounding box center [608, 162] width 15 height 6
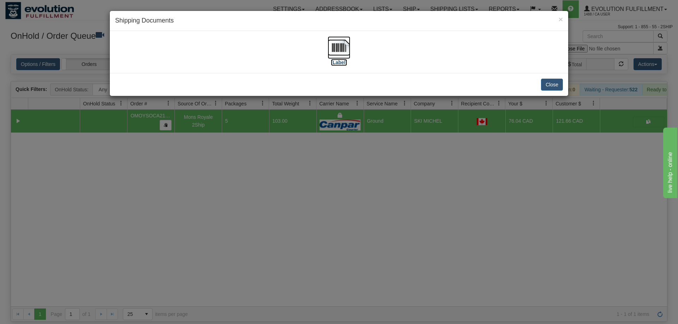
click at [335, 40] on img at bounding box center [339, 47] width 23 height 23
drag, startPoint x: 331, startPoint y: 208, endPoint x: 312, endPoint y: 19, distance: 190.2
click at [331, 205] on div "× Shipping Documents [Label] Close" at bounding box center [339, 162] width 678 height 324
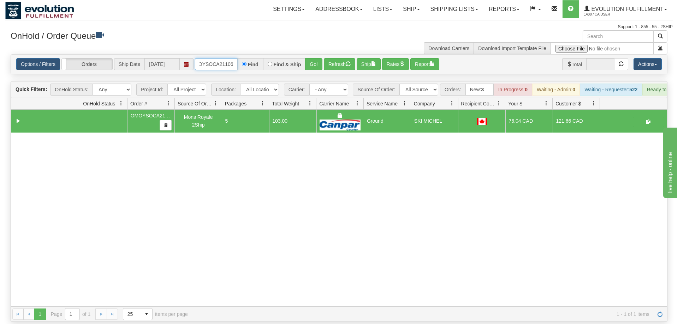
click at [212, 58] on input "OMOYSOCA21106" at bounding box center [216, 64] width 42 height 12
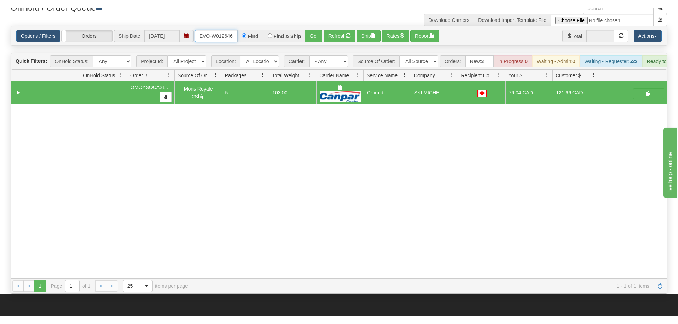
scroll to position [0, 1]
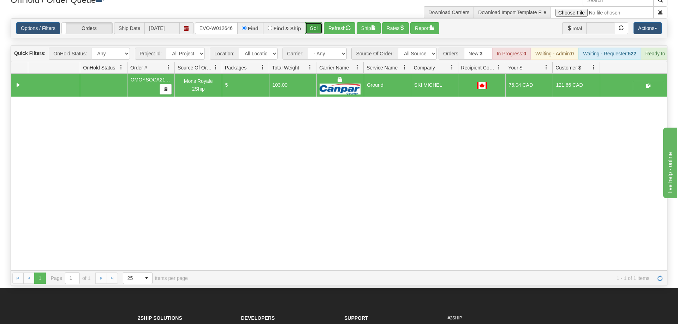
click at [316, 22] on button "Go!" at bounding box center [313, 28] width 17 height 12
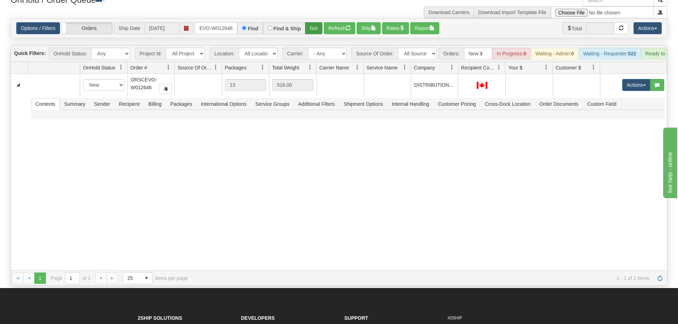
scroll to position [0, 14]
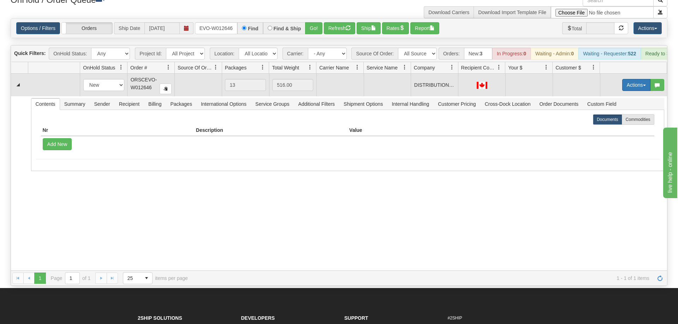
click at [634, 79] on button "Actions" at bounding box center [636, 85] width 28 height 12
click at [616, 114] on span "Rate All Services" at bounding box center [622, 117] width 42 height 6
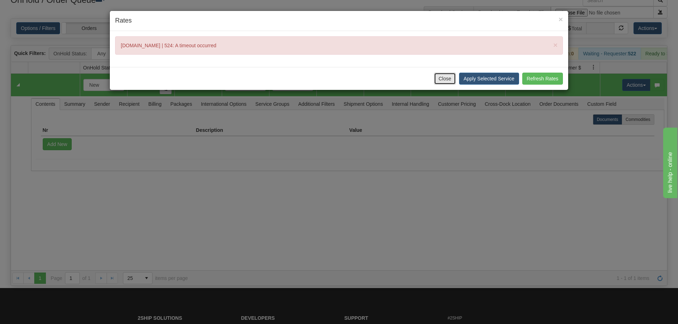
click at [437, 81] on button "Close" at bounding box center [445, 79] width 22 height 12
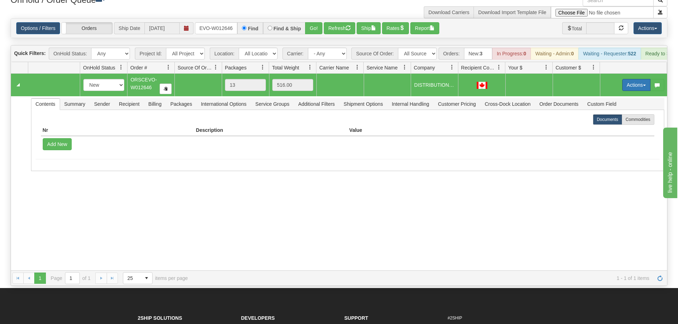
click at [631, 79] on button "Actions" at bounding box center [636, 85] width 28 height 12
click at [616, 94] on link "Open" at bounding box center [622, 98] width 56 height 9
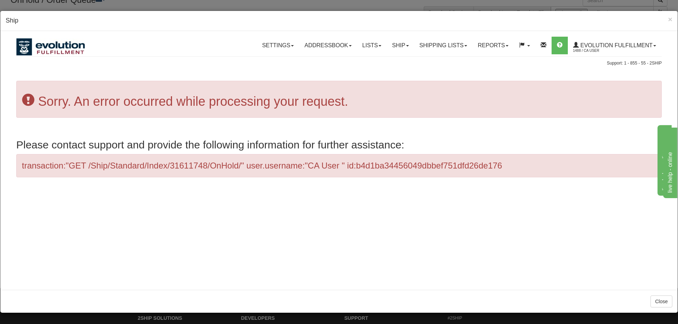
scroll to position [0, 0]
click at [669, 18] on span "×" at bounding box center [670, 19] width 4 height 8
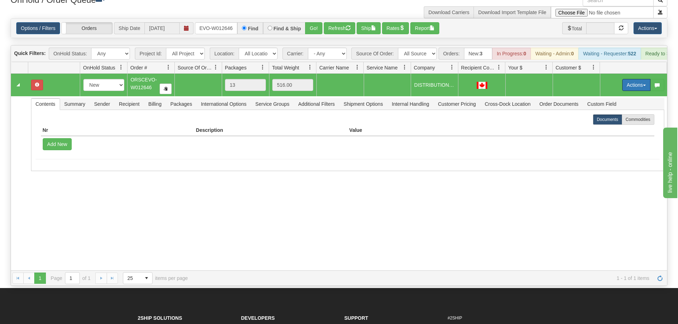
click at [636, 79] on button "Actions" at bounding box center [636, 85] width 28 height 12
click at [620, 94] on link "Open" at bounding box center [622, 98] width 56 height 9
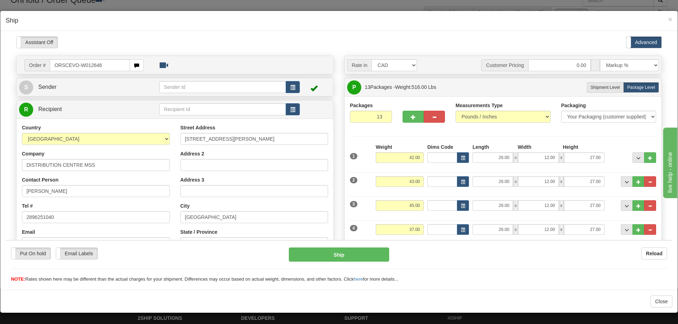
click at [667, 19] on h4 "Ship" at bounding box center [339, 20] width 667 height 9
click at [669, 19] on span "×" at bounding box center [670, 19] width 4 height 8
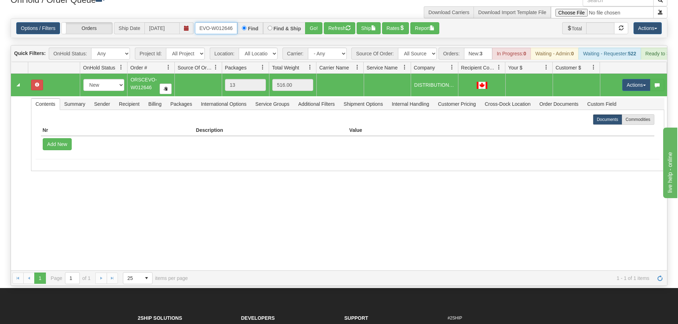
click at [203, 22] on input "ORSCEVO-W012646" at bounding box center [216, 28] width 42 height 12
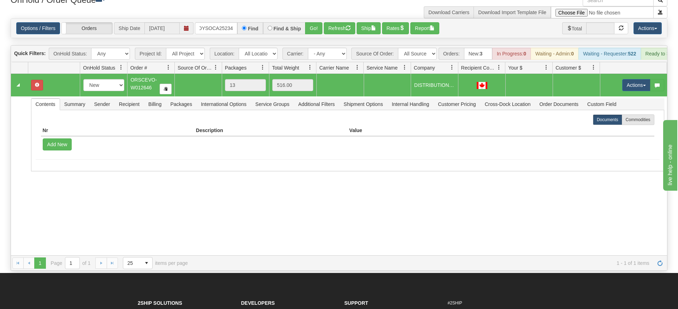
drag, startPoint x: 323, startPoint y: 19, endPoint x: 317, endPoint y: 31, distance: 14.1
click at [322, 34] on div "Is equal to Is not equal to Contains Does not contains CAD USD EUR ZAR [PERSON_…" at bounding box center [338, 144] width 667 height 252
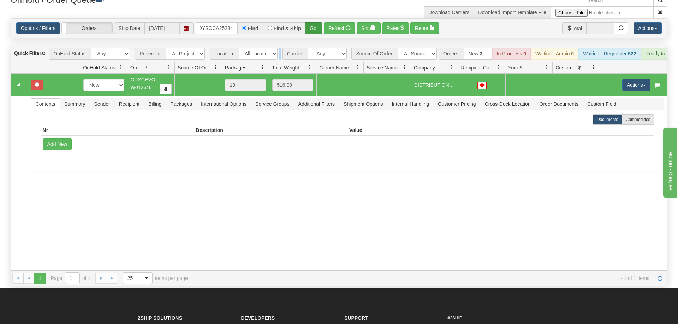
drag, startPoint x: 315, startPoint y: 29, endPoint x: 315, endPoint y: 20, distance: 8.8
click at [315, 24] on div "Is equal to Is not equal to Contains Does not contains CAD USD EUR ZAR [PERSON_…" at bounding box center [338, 152] width 667 height 268
click at [316, 22] on button "Go!" at bounding box center [313, 28] width 17 height 12
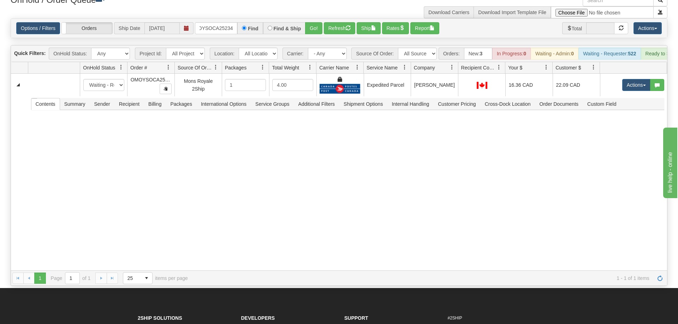
scroll to position [0, 0]
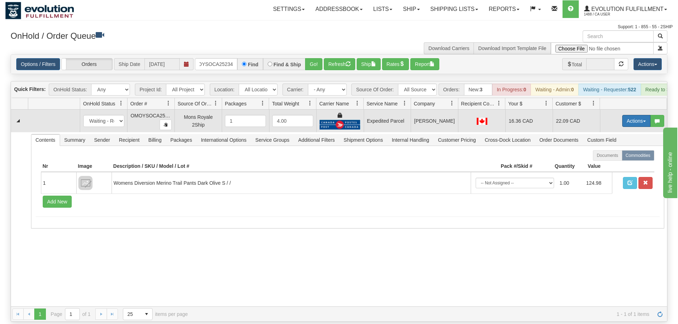
click at [639, 115] on button "Actions" at bounding box center [636, 121] width 28 height 12
click at [610, 159] on span "Ship" at bounding box center [608, 162] width 15 height 6
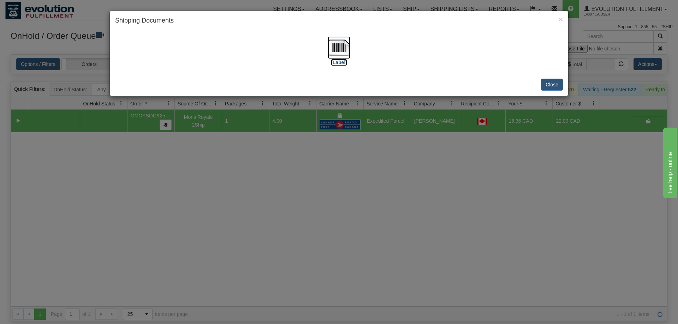
click at [338, 48] on img at bounding box center [339, 47] width 23 height 23
drag, startPoint x: 264, startPoint y: 230, endPoint x: 281, endPoint y: 62, distance: 168.5
click at [267, 222] on div "× Shipping Documents [Label] Close" at bounding box center [339, 162] width 678 height 324
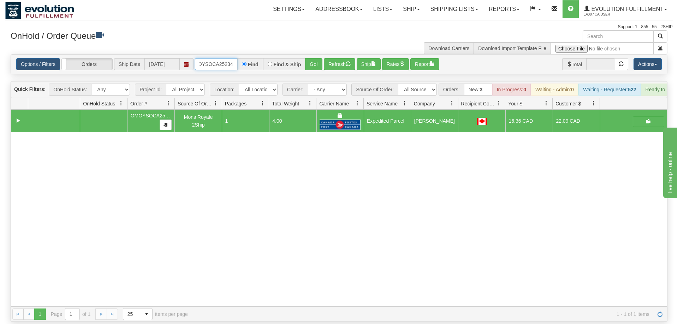
click at [216, 58] on input "OMOYSOCA25234" at bounding box center [216, 64] width 42 height 12
click at [323, 70] on div "Is equal to Is not equal to Contains Does not contains CAD USD EUR ZAR [PERSON_…" at bounding box center [338, 188] width 667 height 268
click at [319, 67] on div "Is equal to Is not equal to Contains Does not contains CAD USD EUR ZAR [PERSON_…" at bounding box center [338, 188] width 667 height 268
click at [316, 58] on button "Go!" at bounding box center [313, 64] width 17 height 12
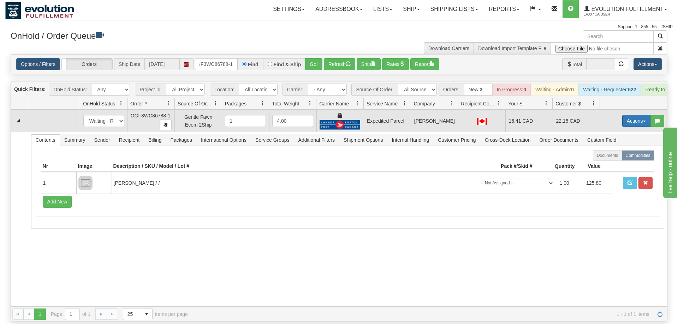
click at [631, 117] on button "Actions" at bounding box center [636, 121] width 28 height 12
click at [617, 157] on link "Ship" at bounding box center [622, 161] width 56 height 9
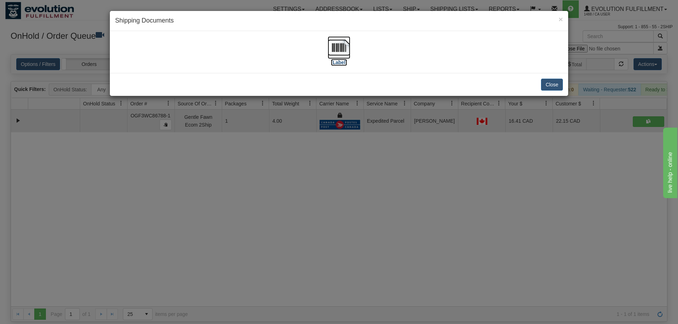
click at [340, 59] on img at bounding box center [339, 47] width 23 height 23
drag, startPoint x: 329, startPoint y: 194, endPoint x: 194, endPoint y: 71, distance: 183.0
click at [329, 192] on div "× Shipping Documents [Label] Close" at bounding box center [339, 162] width 678 height 324
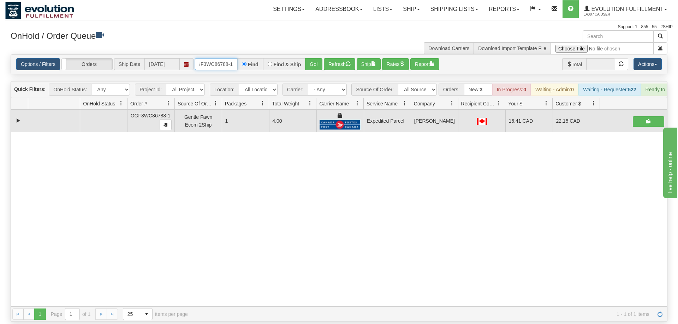
click at [204, 58] on input "OGF3WC86788-1" at bounding box center [216, 64] width 42 height 12
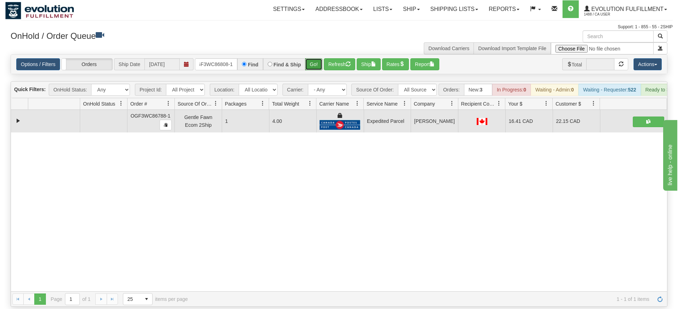
drag, startPoint x: 311, startPoint y: 50, endPoint x: 318, endPoint y: 55, distance: 8.7
click at [311, 65] on div "Is equal to Is not equal to Contains Does not contains CAD USD EUR ZAR [PERSON_…" at bounding box center [338, 180] width 667 height 252
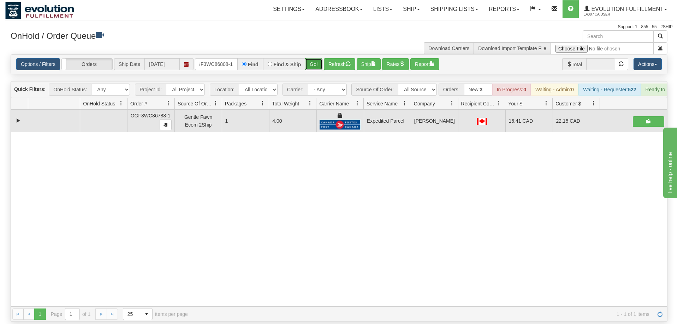
click at [320, 58] on button "Go!" at bounding box center [313, 64] width 17 height 12
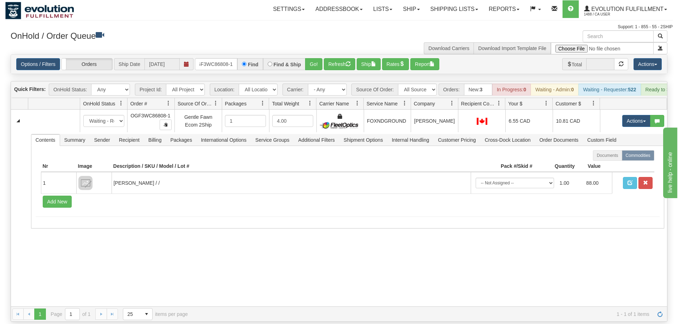
click at [304, 244] on div "31611718 EVOLUTION V3 91082189 91082190 New In Progress Waiting - Admin Waiting…" at bounding box center [339, 208] width 656 height 197
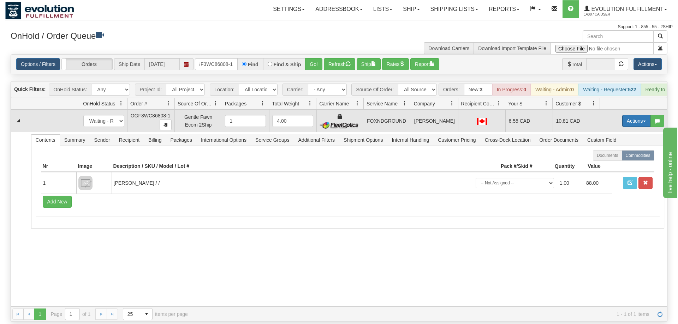
click at [637, 115] on button "Actions" at bounding box center [636, 121] width 28 height 12
click at [627, 157] on link "Ship" at bounding box center [622, 161] width 56 height 9
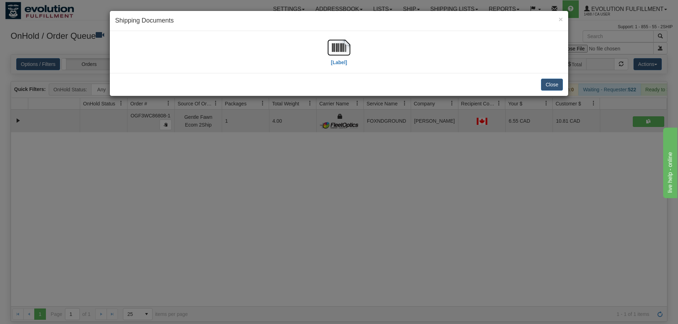
click at [352, 42] on div "[Label]" at bounding box center [339, 51] width 448 height 31
click at [349, 49] on img at bounding box center [339, 47] width 23 height 23
drag, startPoint x: 291, startPoint y: 214, endPoint x: 256, endPoint y: 71, distance: 146.5
click at [293, 205] on div "× Shipping Documents [Label] Close" at bounding box center [339, 162] width 678 height 324
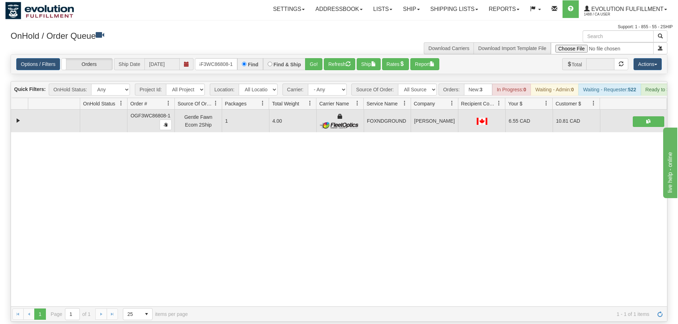
click at [215, 43] on div "OnHold / Order Queue" at bounding box center [172, 37] width 334 height 14
click at [219, 58] on input "OGF3WC86808-1" at bounding box center [216, 64] width 42 height 12
click at [85, 190] on div "31611718 EVOLUTION V3 91082189 91082190 OGF3WC86808-1 Gentle Fawn Ecom 2Ship 1 …" at bounding box center [339, 208] width 656 height 197
drag, startPoint x: 606, startPoint y: 190, endPoint x: 612, endPoint y: 176, distance: 14.9
click at [616, 189] on div "31611718 EVOLUTION V3 91082189 91082190 OGF3WC86808-1 Gentle Fawn Ecom 2Ship 1 …" at bounding box center [339, 208] width 656 height 197
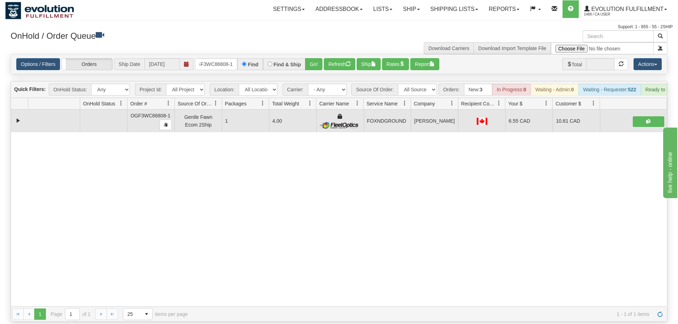
click at [205, 60] on div "Options / Filters Group Shipments Orders Ship Date [DATE] OGF3WC86808-1 Find Fi…" at bounding box center [339, 64] width 656 height 19
click at [207, 58] on input "OGF3WC86808-1" at bounding box center [216, 64] width 42 height 12
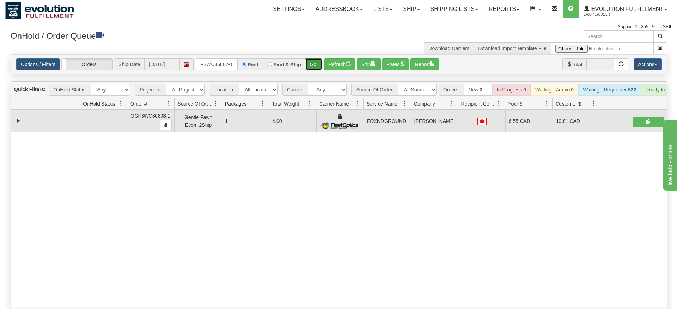
drag, startPoint x: 318, startPoint y: 52, endPoint x: 317, endPoint y: 61, distance: 8.9
click at [318, 68] on div "Is equal to Is not equal to Contains Does not contains CAD USD EUR ZAR [PERSON_…" at bounding box center [338, 188] width 667 height 268
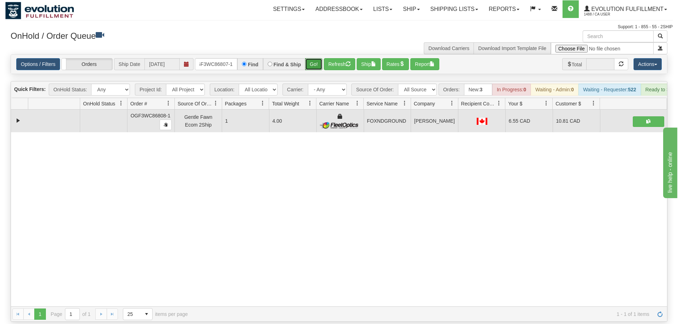
click at [316, 58] on button "Go!" at bounding box center [313, 64] width 17 height 12
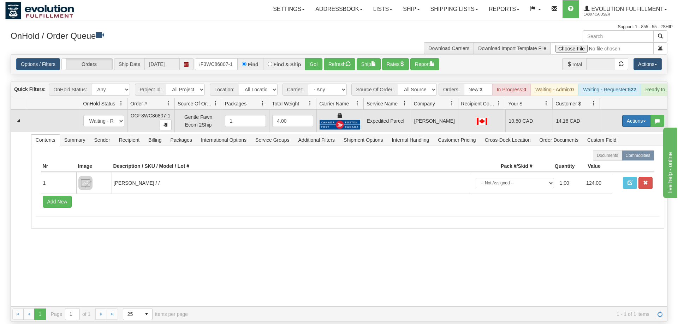
click at [630, 115] on button "Actions" at bounding box center [636, 121] width 28 height 12
click at [620, 157] on link "Ship" at bounding box center [622, 161] width 56 height 9
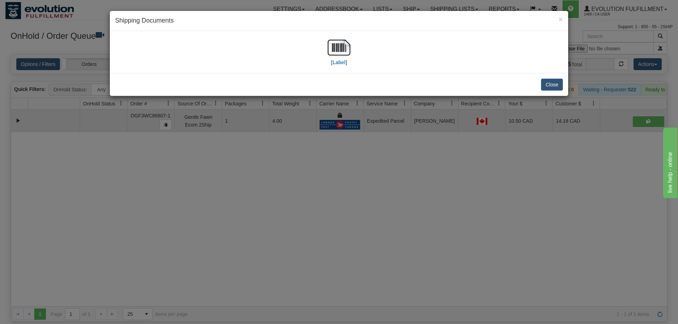
click at [542, 49] on div "[Label]" at bounding box center [339, 51] width 448 height 31
click at [334, 49] on img at bounding box center [339, 47] width 23 height 23
drag, startPoint x: 396, startPoint y: 142, endPoint x: 317, endPoint y: 91, distance: 93.4
click at [396, 142] on div "× Shipping Documents [Label] Close" at bounding box center [339, 162] width 678 height 324
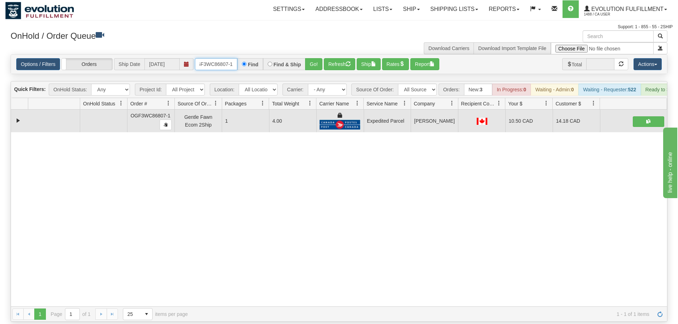
click at [213, 58] on input "oGF3WC86807-1" at bounding box center [216, 64] width 42 height 12
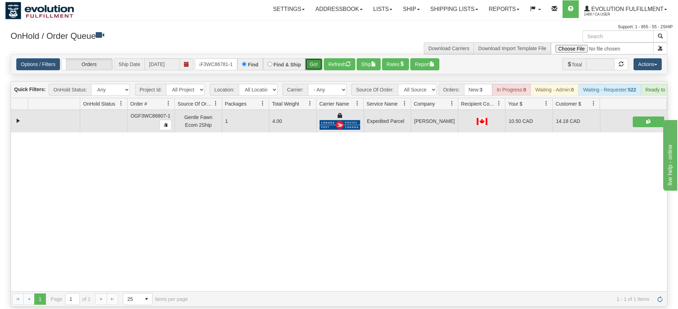
drag, startPoint x: 311, startPoint y: 58, endPoint x: 312, endPoint y: 50, distance: 8.2
click at [311, 73] on div "Is equal to Is not equal to Contains Does not contains CAD USD EUR ZAR [PERSON_…" at bounding box center [338, 180] width 667 height 252
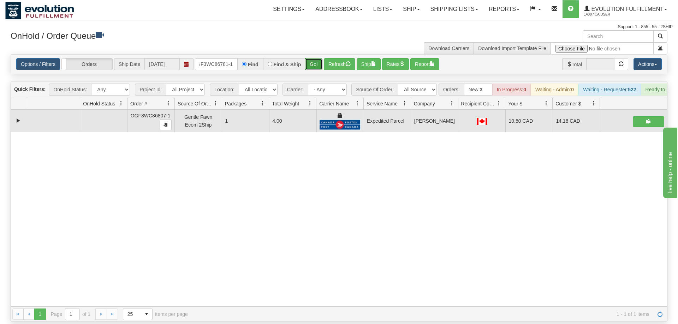
click at [312, 58] on button "Go!" at bounding box center [313, 64] width 17 height 12
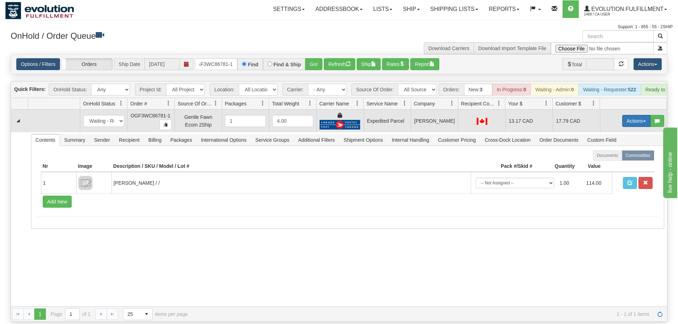
click at [638, 115] on button "Actions" at bounding box center [636, 121] width 28 height 12
click at [622, 157] on link "Ship" at bounding box center [622, 161] width 56 height 9
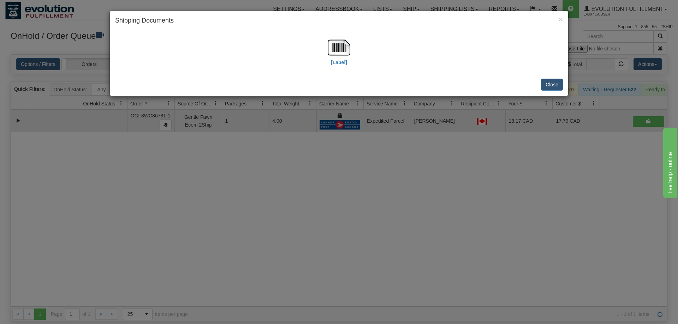
click at [369, 56] on div "[Label]" at bounding box center [339, 51] width 448 height 31
click at [344, 58] on img at bounding box center [339, 47] width 23 height 23
drag, startPoint x: 410, startPoint y: 176, endPoint x: 134, endPoint y: 66, distance: 296.8
click at [409, 173] on div "× Shipping Documents [Label] Close" at bounding box center [339, 162] width 678 height 324
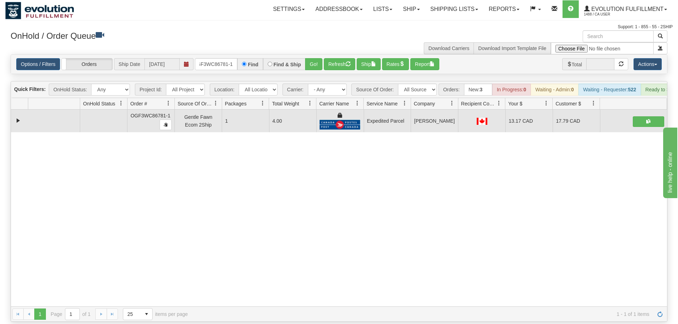
click at [239, 55] on div "Options / Filters Group Shipments Orders Ship Date [DATE] OGF3WC86781-1 Find Fi…" at bounding box center [339, 64] width 656 height 19
click at [217, 58] on input "OGF3WC86781-1" at bounding box center [216, 64] width 42 height 12
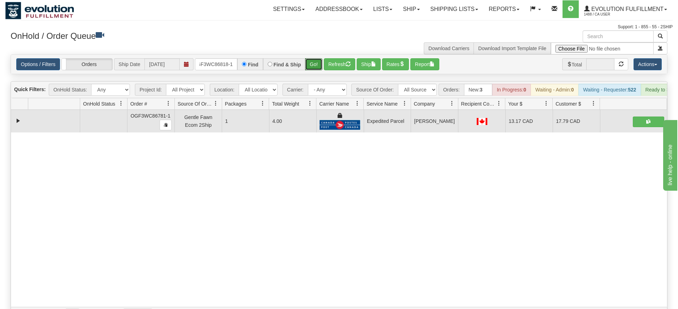
click at [312, 65] on div "Is equal to Is not equal to Contains Does not contains CAD USD EUR ZAR [PERSON_…" at bounding box center [338, 188] width 667 height 268
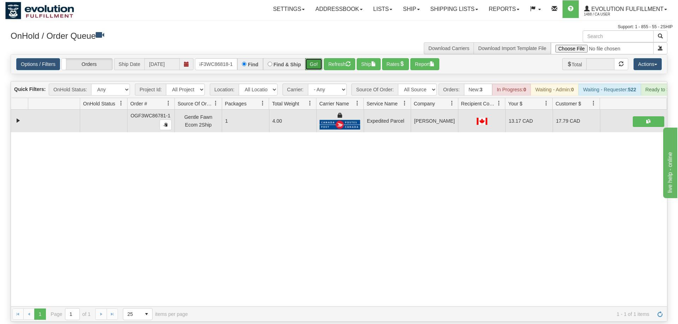
click at [312, 58] on button "Go!" at bounding box center [313, 64] width 17 height 12
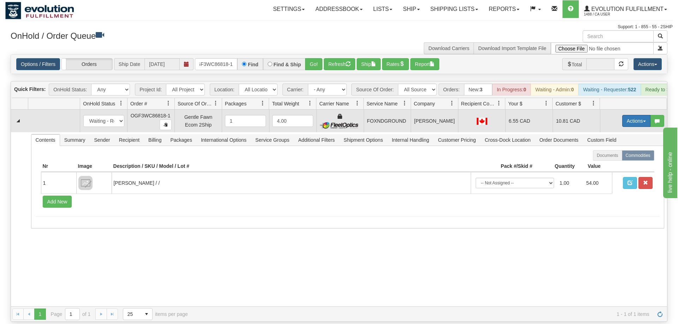
click at [635, 115] on button "Actions" at bounding box center [636, 121] width 28 height 12
click at [632, 157] on link "Ship" at bounding box center [622, 161] width 56 height 9
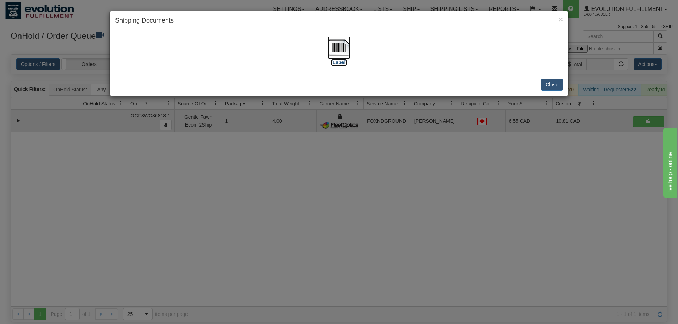
click at [332, 45] on img at bounding box center [339, 47] width 23 height 23
drag, startPoint x: 474, startPoint y: 208, endPoint x: 302, endPoint y: 65, distance: 224.1
click at [475, 208] on div "× Shipping Documents [Label] Close" at bounding box center [339, 162] width 678 height 324
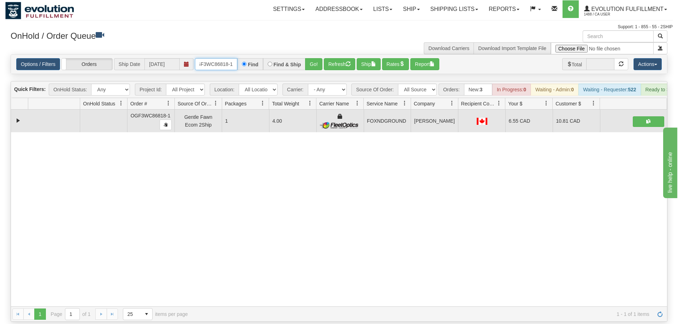
click at [208, 58] on input "OGF3WC86818-1" at bounding box center [216, 64] width 42 height 12
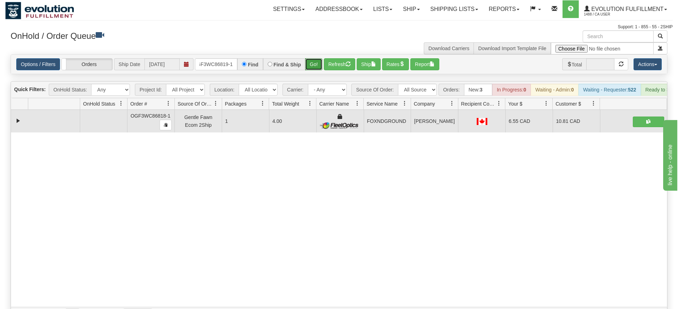
click at [317, 67] on div "Is equal to Is not equal to Contains Does not contains CAD USD EUR ZAR [PERSON_…" at bounding box center [338, 188] width 667 height 268
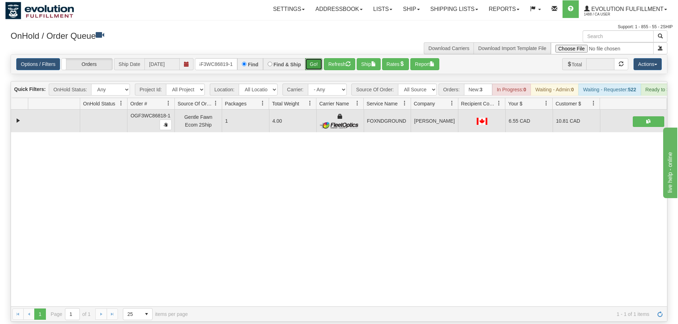
click at [316, 58] on button "Go!" at bounding box center [313, 64] width 17 height 12
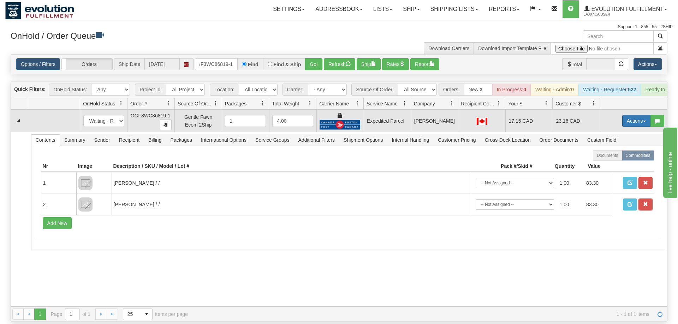
click at [628, 115] on button "Actions" at bounding box center [636, 121] width 28 height 12
click at [624, 157] on link "Ship" at bounding box center [622, 161] width 56 height 9
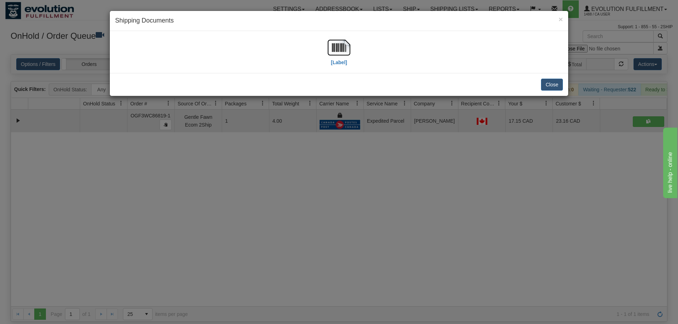
click at [389, 16] on h4 "Shipping Documents" at bounding box center [339, 20] width 448 height 9
click at [344, 34] on div "[Label]" at bounding box center [339, 52] width 458 height 42
click at [341, 43] on img at bounding box center [339, 47] width 23 height 23
drag, startPoint x: 367, startPoint y: 227, endPoint x: 205, endPoint y: 36, distance: 250.5
click at [364, 222] on div "× Shipping Documents [Label] Close" at bounding box center [339, 162] width 678 height 324
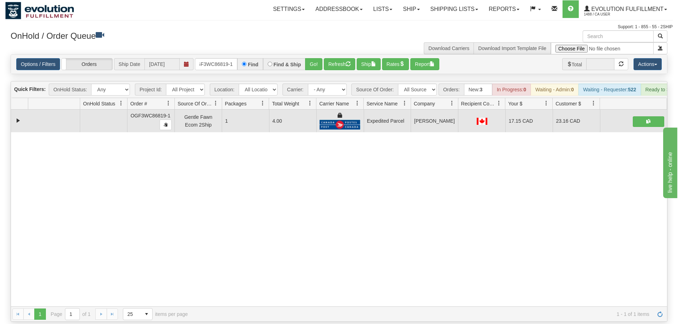
click at [225, 60] on div "Options / Filters Group Shipments Orders Ship Date [DATE] OGF3WC86819-1 Find Fi…" at bounding box center [339, 64] width 656 height 19
click at [227, 58] on input "OGF3WC86819-1" at bounding box center [216, 64] width 42 height 12
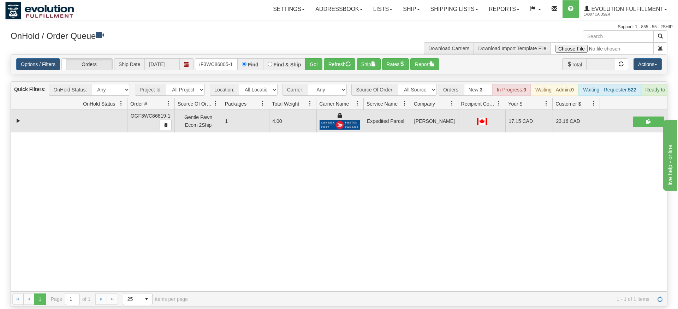
click at [312, 63] on div "Options / Filters Group Shipments Orders Ship Date [DATE] OGF3WC86805-1 Find Fi…" at bounding box center [339, 64] width 656 height 19
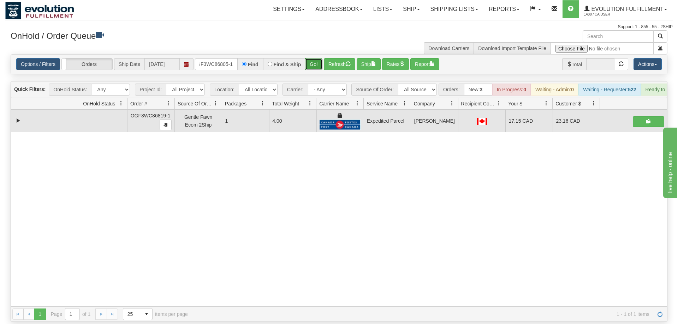
click at [313, 58] on button "Go!" at bounding box center [313, 64] width 17 height 12
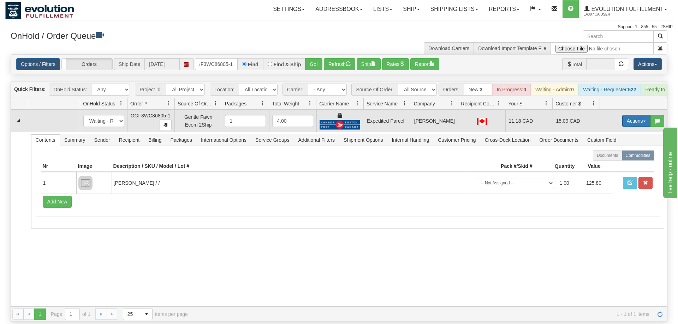
click at [642, 115] on button "Actions" at bounding box center [636, 121] width 28 height 12
click at [610, 159] on span "Ship" at bounding box center [608, 162] width 15 height 6
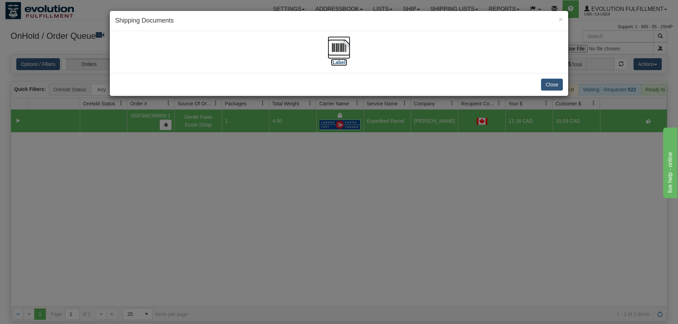
click at [334, 59] on label "[Label]" at bounding box center [339, 62] width 16 height 7
drag, startPoint x: 404, startPoint y: 196, endPoint x: 194, endPoint y: 20, distance: 273.7
click at [397, 182] on div "× Shipping Documents [Label] Close" at bounding box center [339, 162] width 678 height 324
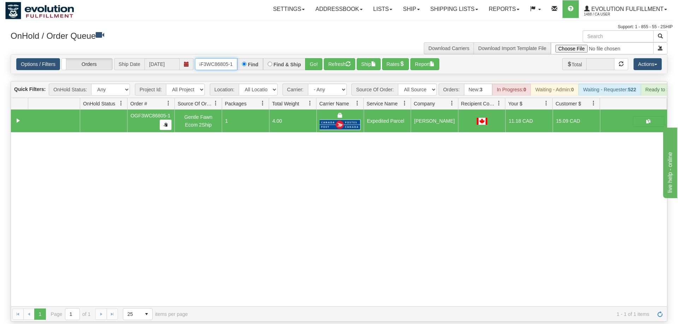
click at [210, 58] on input "OGF3WC86805-1" at bounding box center [216, 64] width 42 height 12
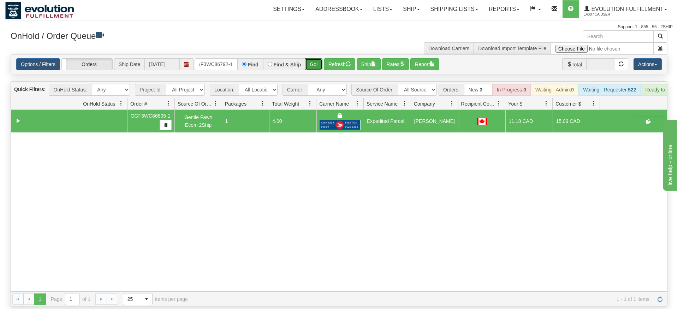
click at [310, 68] on div "Is equal to Is not equal to Contains Does not contains CAD USD EUR ZAR [PERSON_…" at bounding box center [338, 180] width 667 height 252
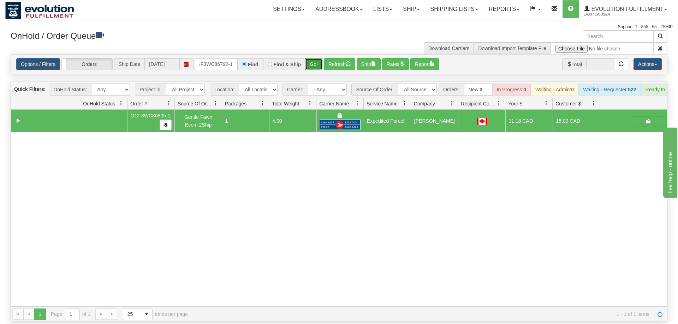
click at [310, 58] on button "Go!" at bounding box center [313, 64] width 17 height 12
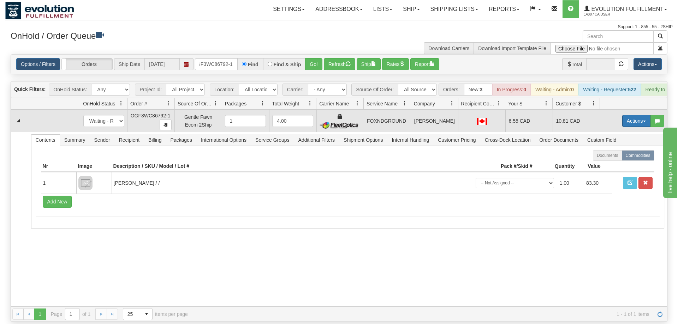
click at [639, 115] on button "Actions" at bounding box center [636, 121] width 28 height 12
click at [626, 157] on link "Ship" at bounding box center [622, 161] width 56 height 9
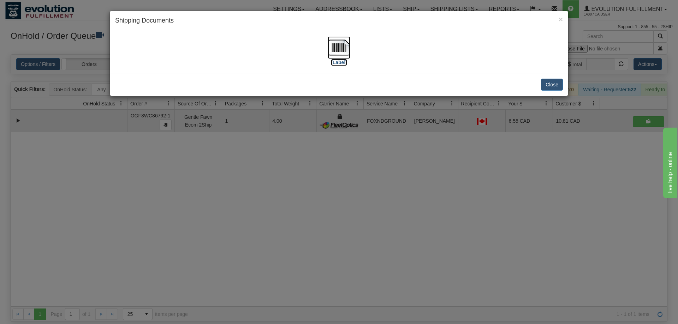
click at [337, 50] on img at bounding box center [339, 47] width 23 height 23
click at [241, 23] on h4 "Shipping Documents" at bounding box center [339, 20] width 448 height 9
click at [211, 179] on div "× Shipping Documents [Label] Close" at bounding box center [339, 162] width 678 height 324
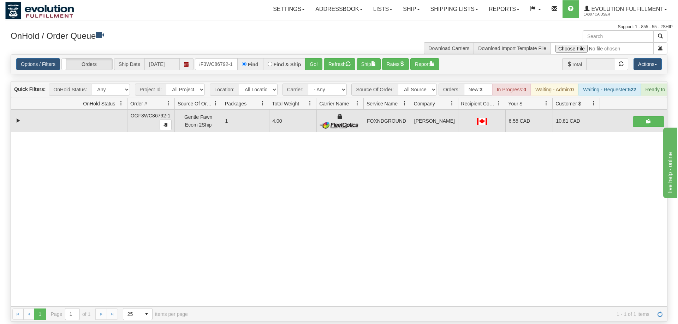
click at [604, 253] on div "31611830 EVOLUTION V3 91082552 91082553 OGF3WC86792-1 Gentle Fawn Ecom 2Ship 1 …" at bounding box center [339, 208] width 656 height 197
click at [210, 58] on input "oGF3WC86792-1" at bounding box center [216, 64] width 42 height 12
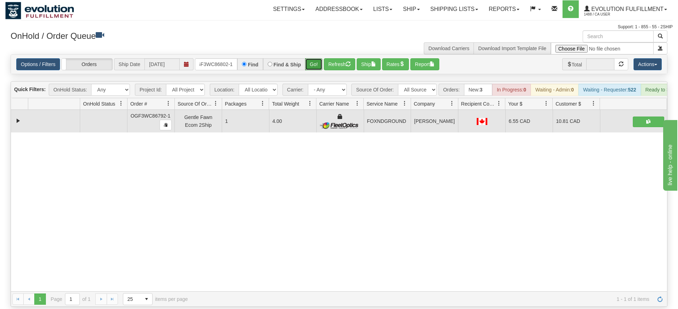
drag, startPoint x: 309, startPoint y: 54, endPoint x: 314, endPoint y: 56, distance: 5.5
click at [309, 70] on div "Is equal to Is not equal to Contains Does not contains CAD USD EUR ZAR [PERSON_…" at bounding box center [338, 180] width 667 height 252
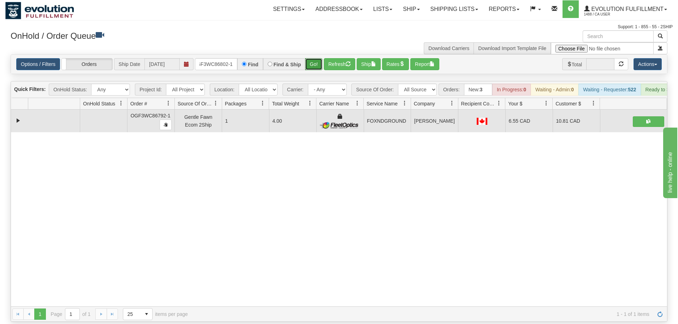
click at [314, 58] on button "Go!" at bounding box center [313, 64] width 17 height 12
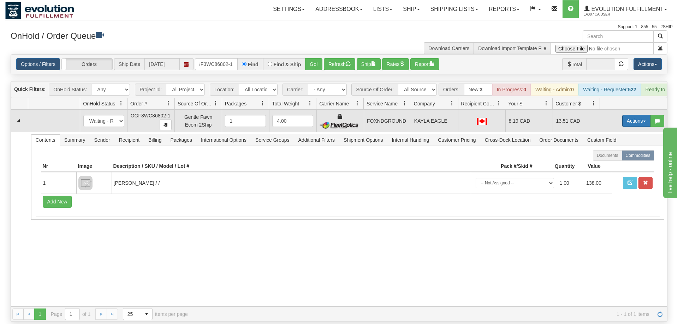
click at [626, 115] on button "Actions" at bounding box center [636, 121] width 28 height 12
click at [618, 157] on link "Ship" at bounding box center [622, 161] width 56 height 9
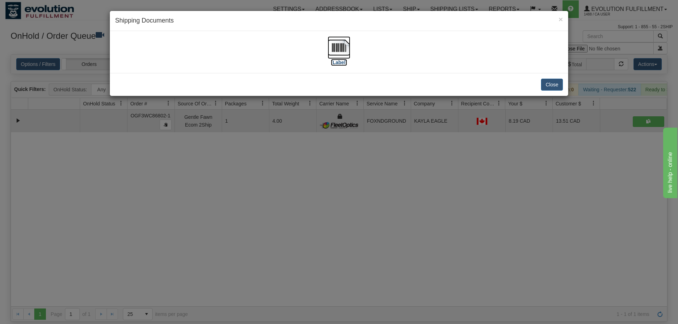
click at [335, 48] on img at bounding box center [339, 47] width 23 height 23
drag, startPoint x: 277, startPoint y: 202, endPoint x: 310, endPoint y: 154, distance: 57.8
click at [284, 196] on div "× Shipping Documents [Label] Close" at bounding box center [339, 162] width 678 height 324
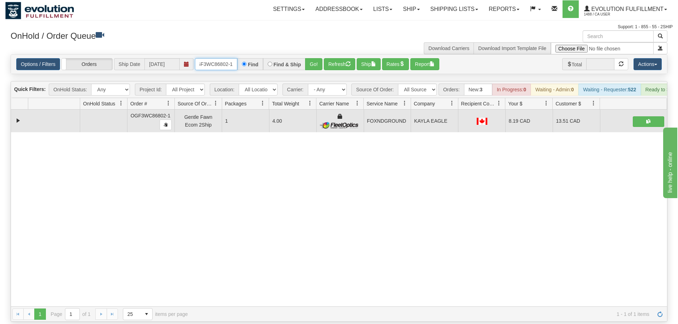
click at [234, 58] on input "oGF3WC86802-1" at bounding box center [216, 64] width 42 height 12
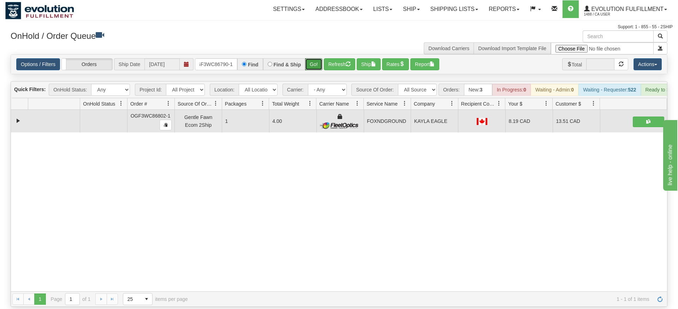
click at [314, 66] on div "Is equal to Is not equal to Contains Does not contains CAD USD EUR ZAR [PERSON_…" at bounding box center [338, 180] width 667 height 252
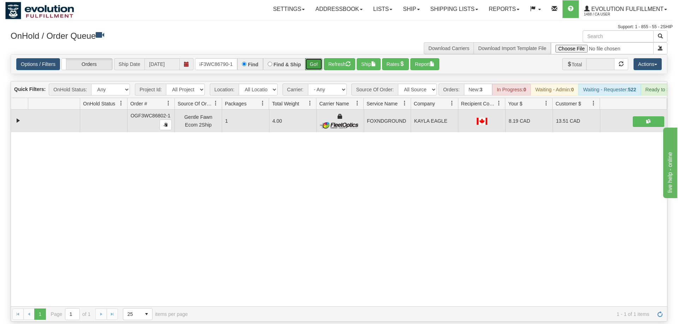
click at [314, 58] on button "Go!" at bounding box center [313, 64] width 17 height 12
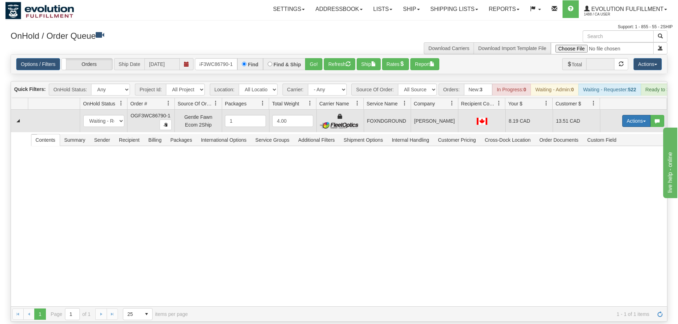
click at [632, 115] on button "Actions" at bounding box center [636, 121] width 28 height 12
click at [610, 159] on span "Ship" at bounding box center [608, 162] width 15 height 6
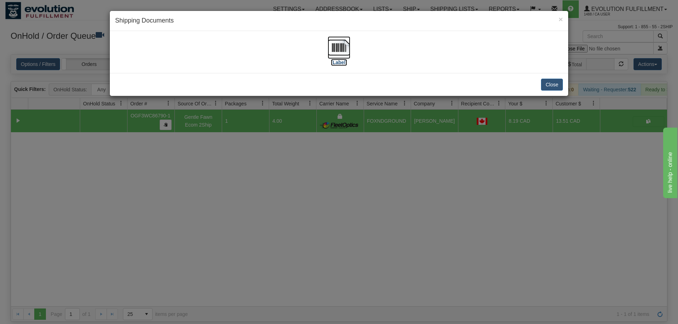
click at [335, 43] on img at bounding box center [339, 47] width 23 height 23
click at [389, 186] on div "× Shipping Documents [Label] Close" at bounding box center [339, 162] width 678 height 324
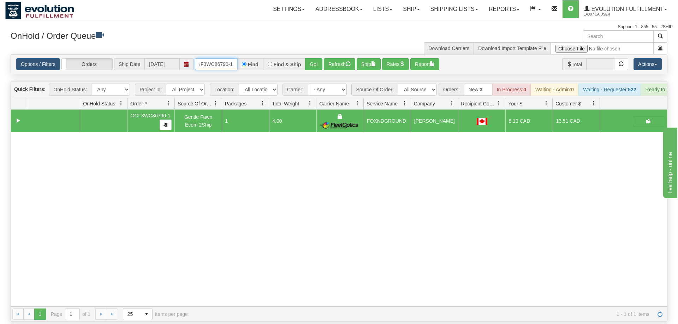
click at [219, 58] on input "OGF3WC86790-1" at bounding box center [216, 64] width 42 height 12
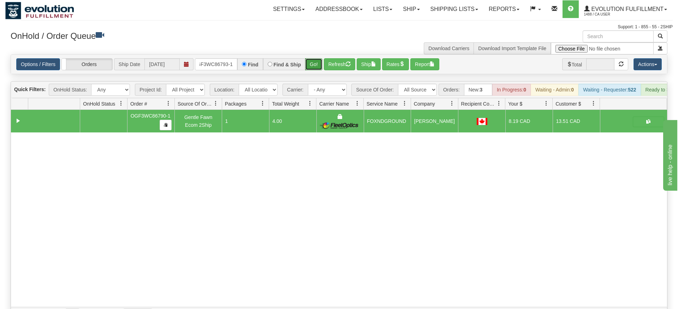
drag, startPoint x: 316, startPoint y: 50, endPoint x: 314, endPoint y: 58, distance: 7.5
click at [316, 64] on div "Is equal to Is not equal to Contains Does not contains CAD USD EUR ZAR [PERSON_…" at bounding box center [338, 188] width 667 height 268
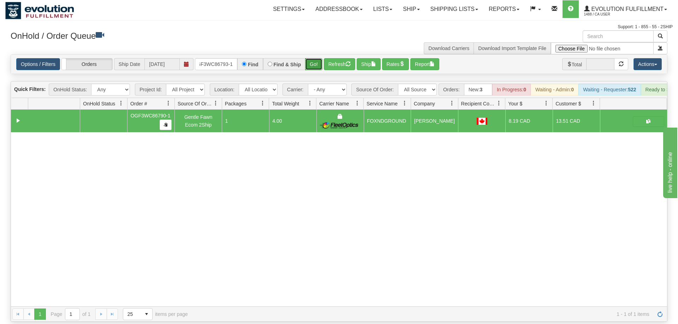
click at [316, 58] on button "Go!" at bounding box center [313, 64] width 17 height 12
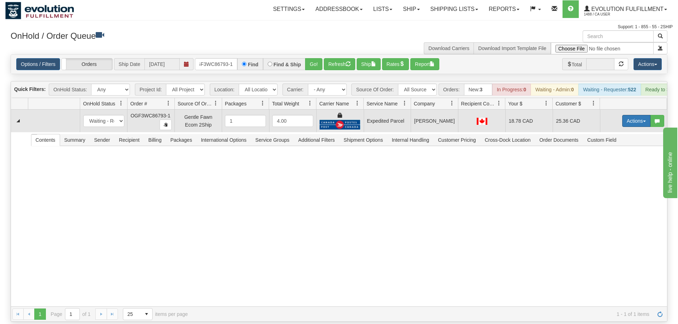
click at [626, 115] on button "Actions" at bounding box center [636, 121] width 28 height 12
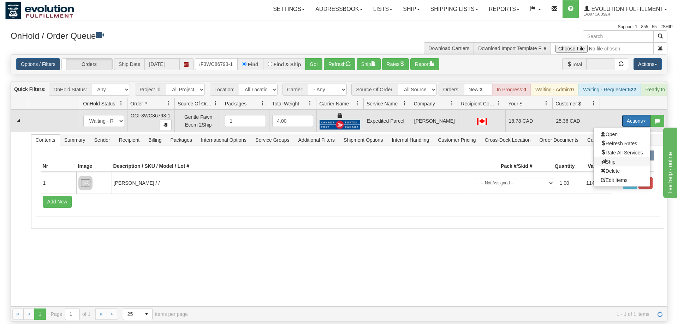
click at [606, 159] on span "Ship" at bounding box center [608, 162] width 15 height 6
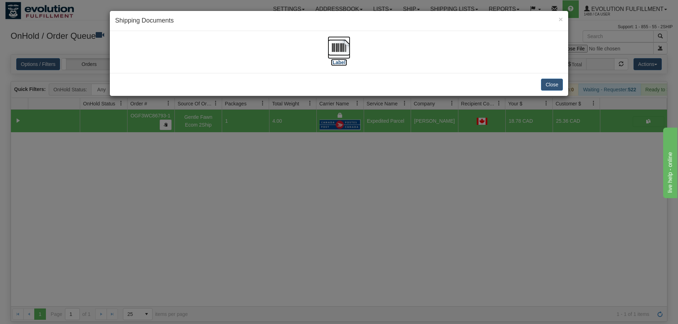
click at [344, 50] on img at bounding box center [339, 47] width 23 height 23
drag, startPoint x: 381, startPoint y: 224, endPoint x: 347, endPoint y: 171, distance: 62.4
click at [379, 218] on div "× Shipping Documents [Label] Close" at bounding box center [339, 162] width 678 height 324
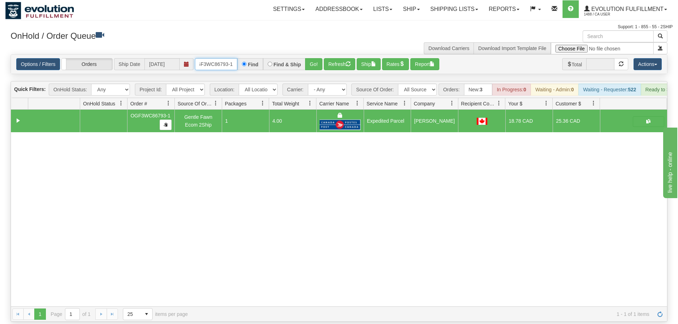
click at [208, 58] on input "OGF3WC86793-1" at bounding box center [216, 64] width 42 height 12
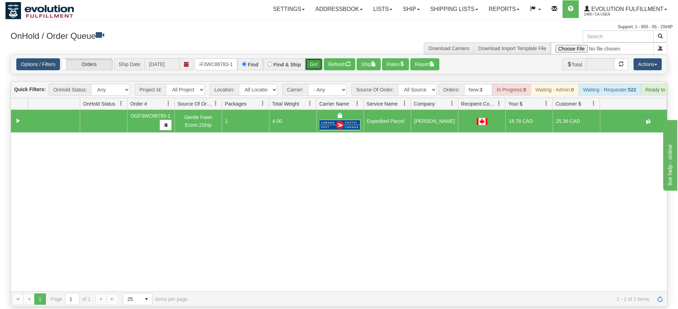
click at [314, 68] on div "Is equal to Is not equal to Contains Does not contains CAD USD EUR ZAR [PERSON_…" at bounding box center [338, 180] width 667 height 252
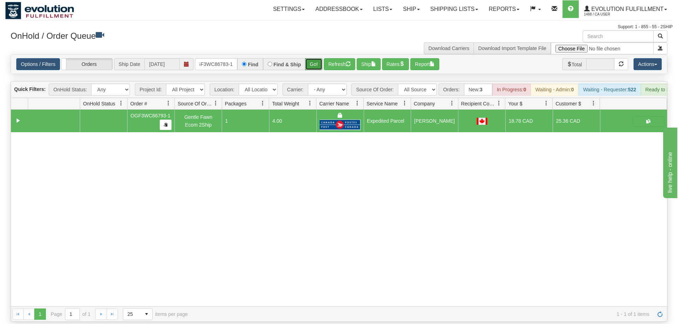
click at [315, 58] on button "Go!" at bounding box center [313, 64] width 17 height 12
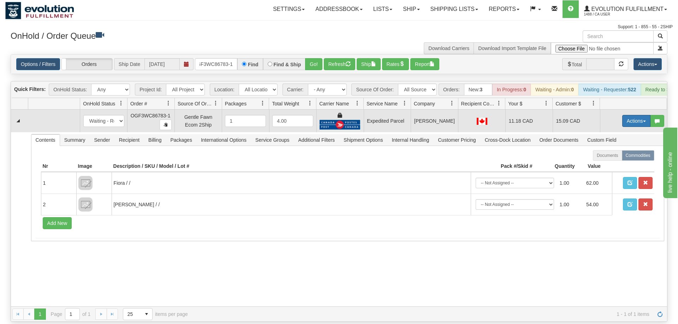
click at [624, 115] on button "Actions" at bounding box center [636, 121] width 28 height 12
click at [609, 159] on span "Ship" at bounding box center [608, 162] width 15 height 6
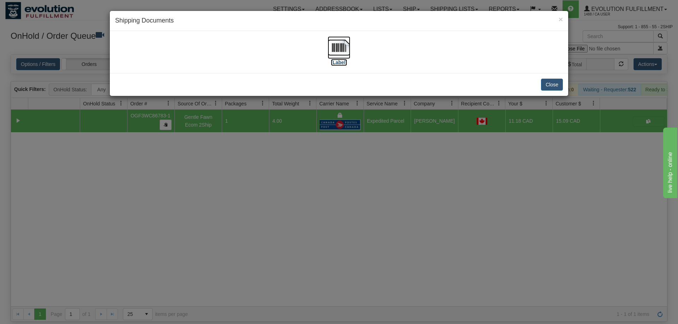
click at [338, 44] on img at bounding box center [339, 47] width 23 height 23
drag, startPoint x: 287, startPoint y: 187, endPoint x: 245, endPoint y: 93, distance: 102.9
click at [287, 181] on div "× Shipping Documents [Label] Close" at bounding box center [339, 162] width 678 height 324
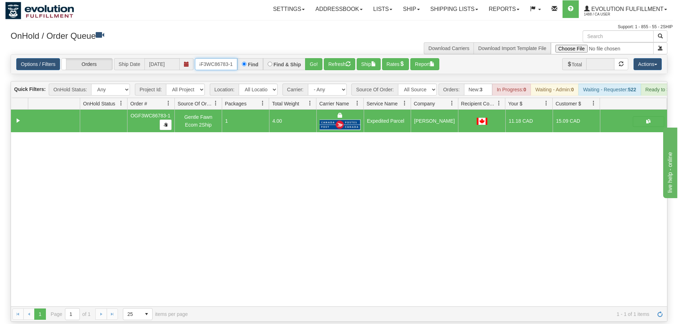
click at [221, 58] on input "OGF3WC86783-1" at bounding box center [216, 64] width 42 height 12
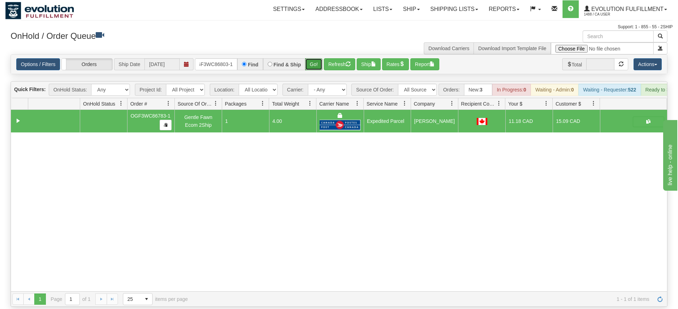
click at [312, 65] on div "Is equal to Is not equal to Contains Does not contains CAD USD EUR ZAR [PERSON_…" at bounding box center [338, 180] width 667 height 252
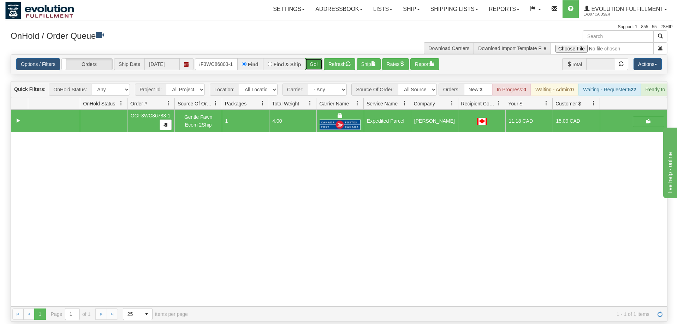
click at [314, 58] on button "Go!" at bounding box center [313, 64] width 17 height 12
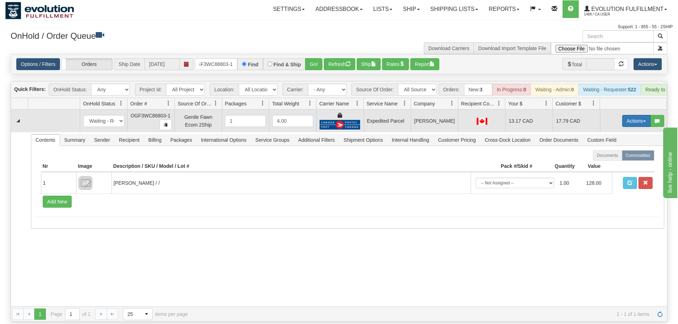
click at [633, 115] on button "Actions" at bounding box center [636, 121] width 28 height 12
click at [613, 159] on span "Ship" at bounding box center [608, 162] width 15 height 6
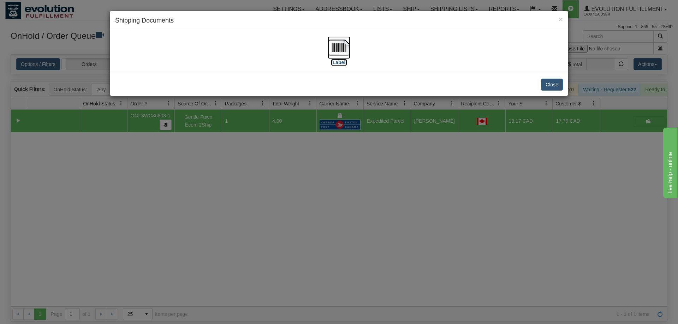
click at [345, 56] on img at bounding box center [339, 47] width 23 height 23
click at [385, 151] on div "× Shipping Documents [Label] Close" at bounding box center [339, 162] width 678 height 324
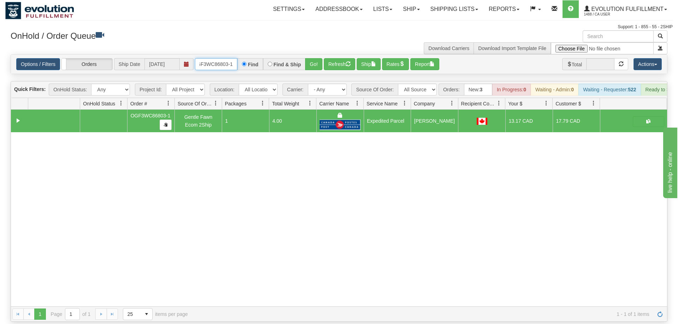
click at [208, 58] on input "OGF3WC86803-1" at bounding box center [216, 64] width 42 height 12
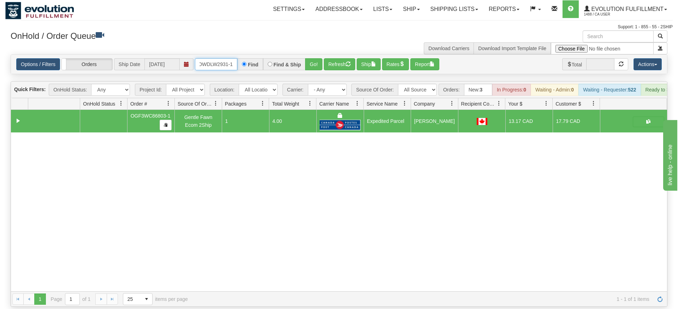
type input "OWDLW2931-1"
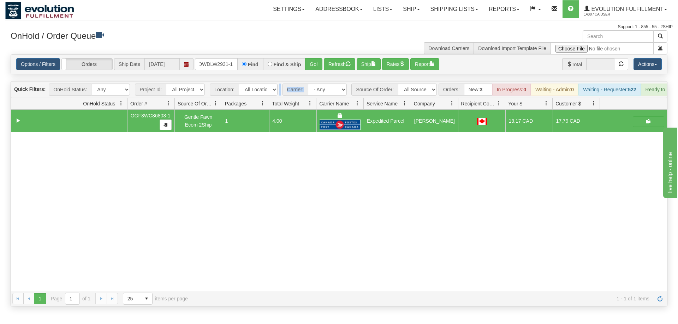
drag, startPoint x: 305, startPoint y: 54, endPoint x: 310, endPoint y: 63, distance: 10.0
click at [305, 70] on div "Is equal to Is not equal to Contains Does not contains CAD USD EUR ZAR [PERSON_…" at bounding box center [338, 180] width 667 height 252
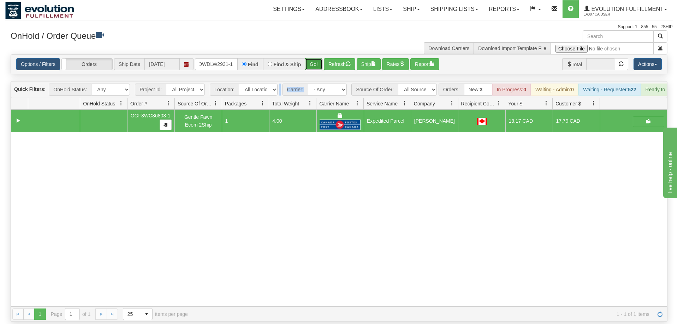
click at [317, 58] on button "Go!" at bounding box center [313, 64] width 17 height 12
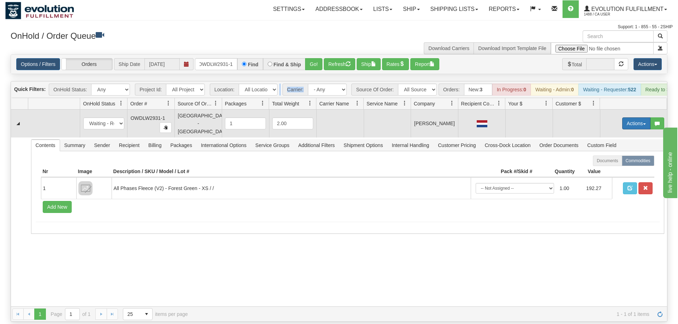
click at [633, 118] on button "Actions" at bounding box center [636, 124] width 28 height 12
click at [617, 153] on span "Rate All Services" at bounding box center [622, 156] width 42 height 6
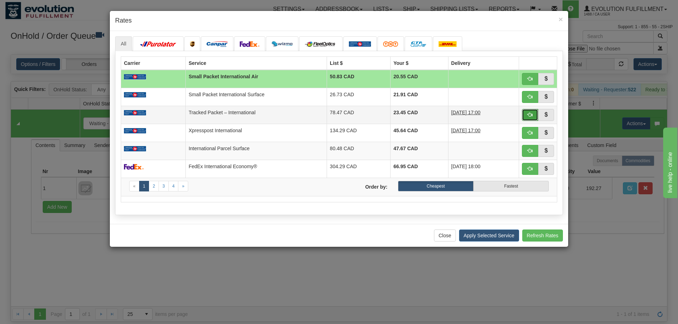
click at [529, 115] on span "button" at bounding box center [530, 114] width 5 height 5
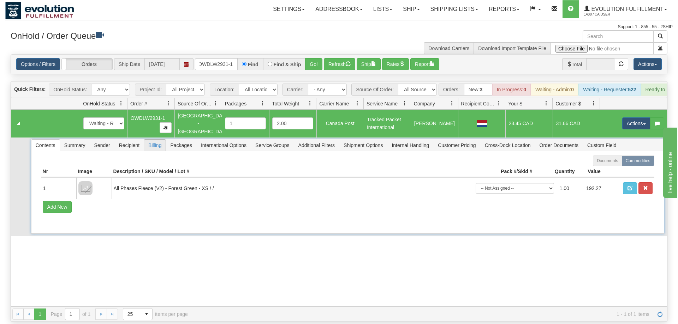
click at [144, 140] on span "Billing" at bounding box center [155, 145] width 22 height 11
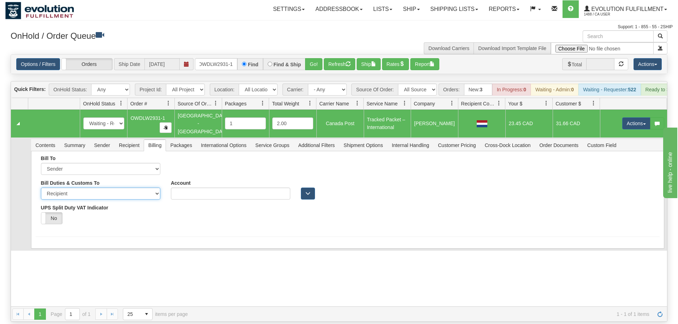
click at [41, 188] on select "Sender Recipient Third Party" at bounding box center [100, 194] width 119 height 12
click at [234, 237] on td "Contents Summary Sender Recipient Billing Packages International Options Servic…" at bounding box center [347, 194] width 639 height 113
click at [482, 208] on div "Bill To Sender Recipient Third Party Collect Account Country" at bounding box center [348, 193] width 624 height 74
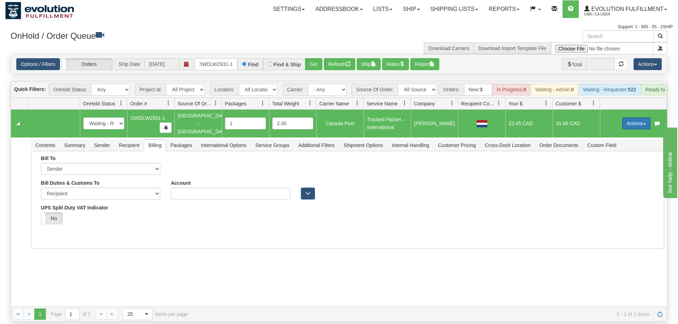
click at [636, 118] on button "Actions" at bounding box center [636, 124] width 28 height 12
click at [619, 132] on link "Open" at bounding box center [622, 136] width 56 height 9
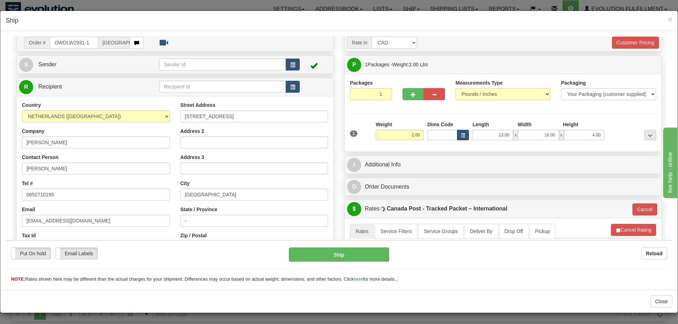
scroll to position [36, 0]
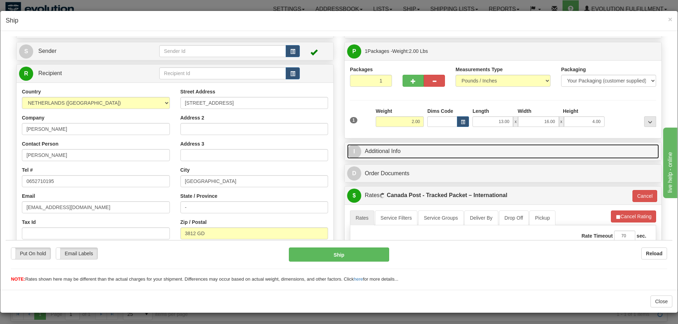
click at [412, 154] on link "I Additional Info" at bounding box center [503, 151] width 312 height 14
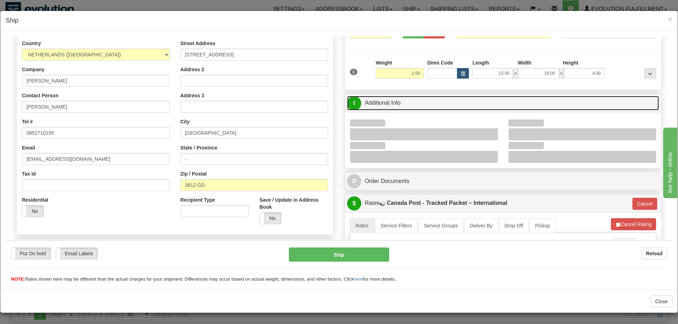
scroll to position [108, 0]
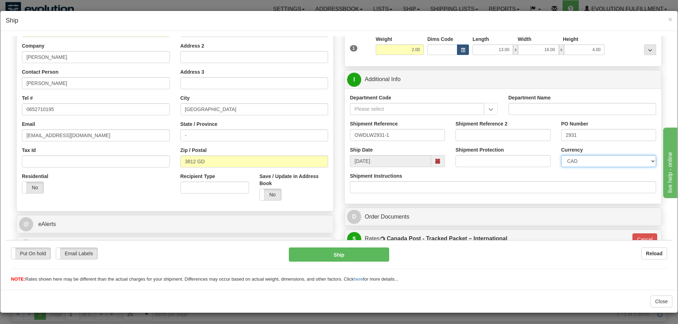
click at [561, 155] on select "CAD USD EUR ZAR [PERSON_NAME] ARN AUD AUS AWG BBD BFR BGN BHD BMD BND BRC BRL C…" at bounding box center [608, 161] width 95 height 12
click at [97, 187] on div "Residential Yes No" at bounding box center [96, 186] width 159 height 26
click at [39, 185] on label "No" at bounding box center [32, 187] width 21 height 11
type input "INT.TP"
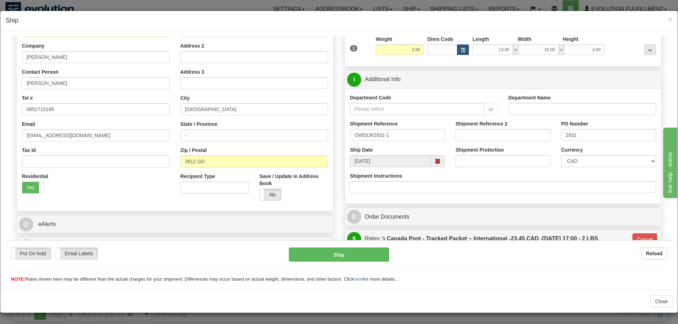
scroll to position [216, 0]
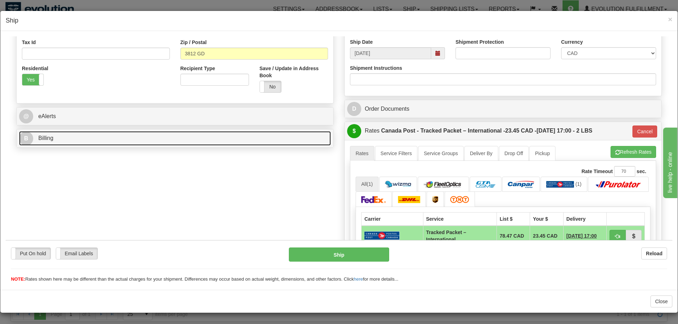
click at [185, 142] on link "B Billing" at bounding box center [175, 138] width 312 height 14
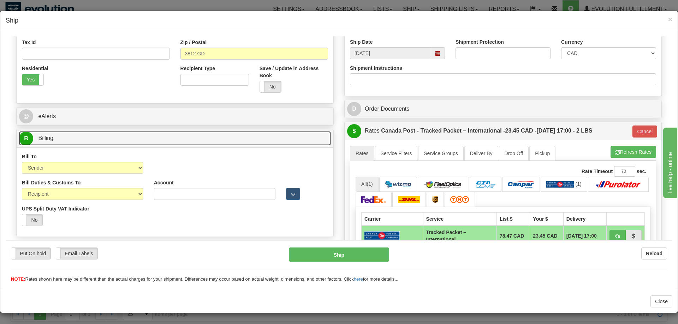
click at [183, 141] on link "B Billing" at bounding box center [175, 138] width 312 height 14
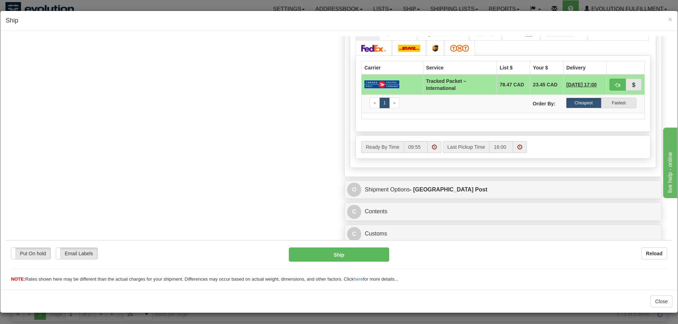
scroll to position [369, 0]
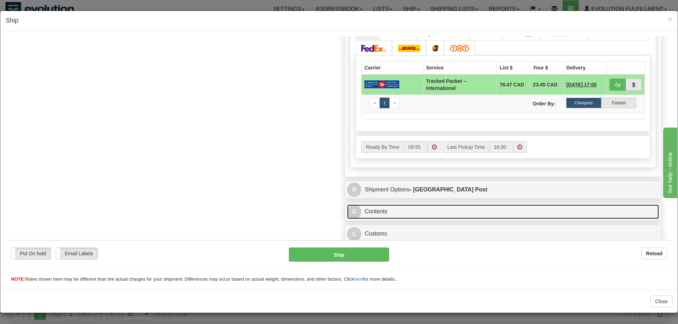
click at [398, 213] on link "C Contents" at bounding box center [503, 211] width 312 height 14
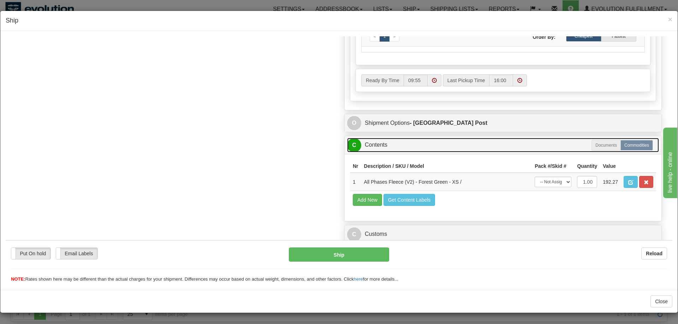
scroll to position [436, 0]
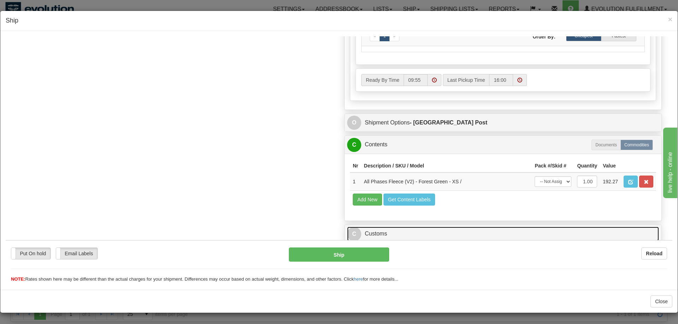
click at [404, 237] on link "C Customs" at bounding box center [503, 234] width 312 height 14
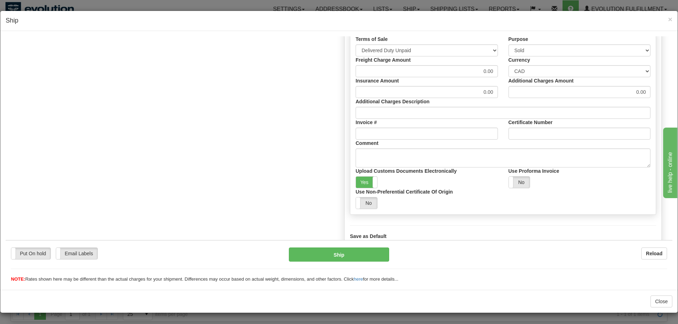
scroll to position [668, 0]
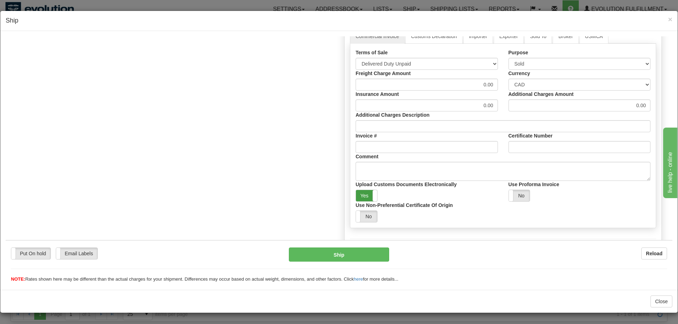
click at [368, 201] on label "Yes" at bounding box center [366, 195] width 21 height 11
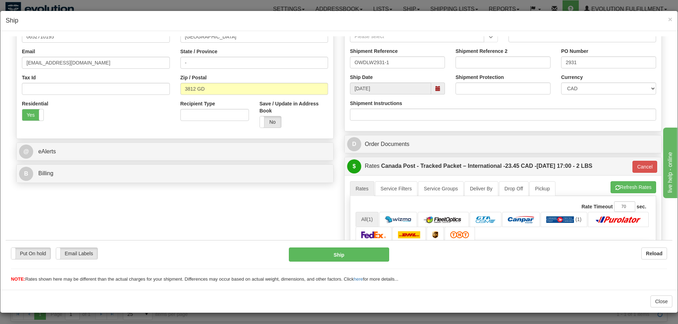
scroll to position [180, 0]
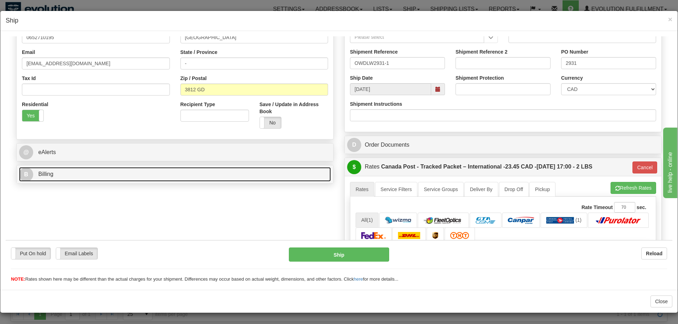
click at [262, 174] on link "B Billing" at bounding box center [175, 174] width 312 height 14
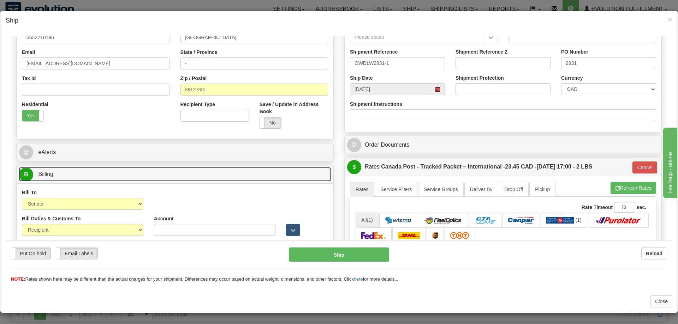
click at [263, 174] on link "B Billing" at bounding box center [175, 174] width 312 height 14
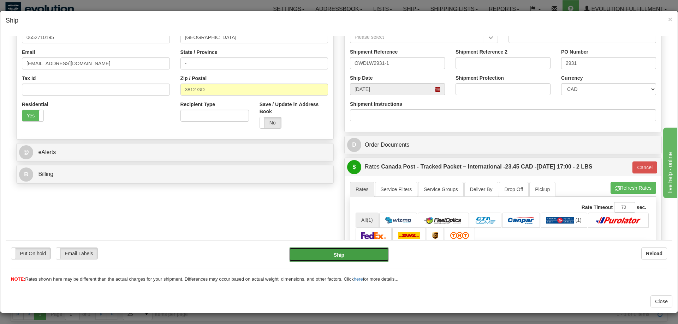
click at [315, 255] on button "Ship" at bounding box center [339, 255] width 101 height 14
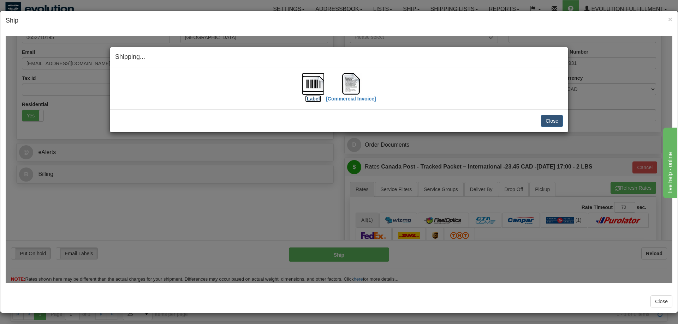
click at [321, 90] on img at bounding box center [313, 83] width 23 height 23
click at [358, 89] on img at bounding box center [351, 83] width 23 height 23
